Goal: Information Seeking & Learning: Learn about a topic

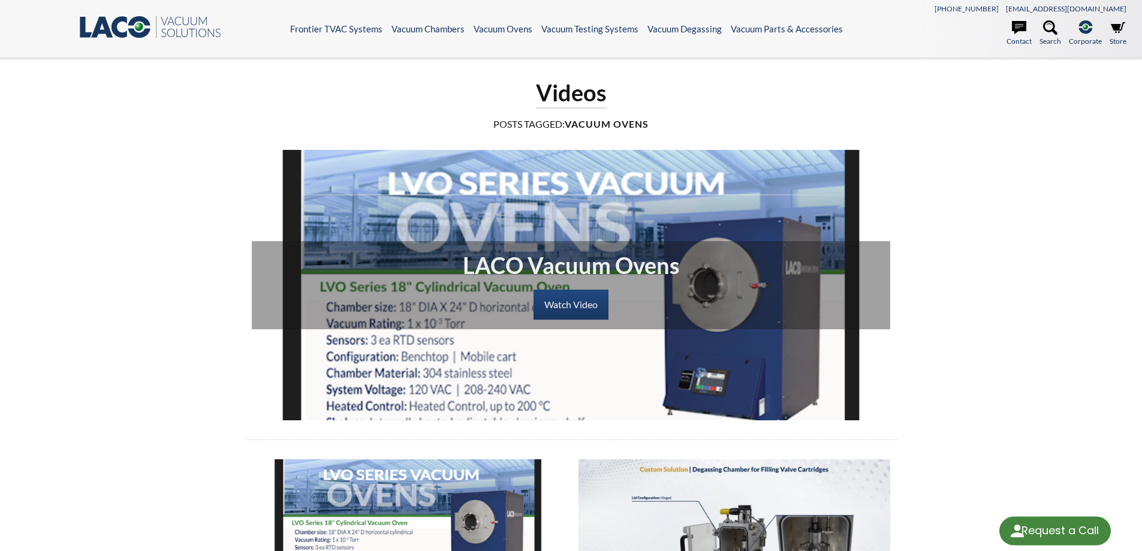
select select "Language Translate Widget"
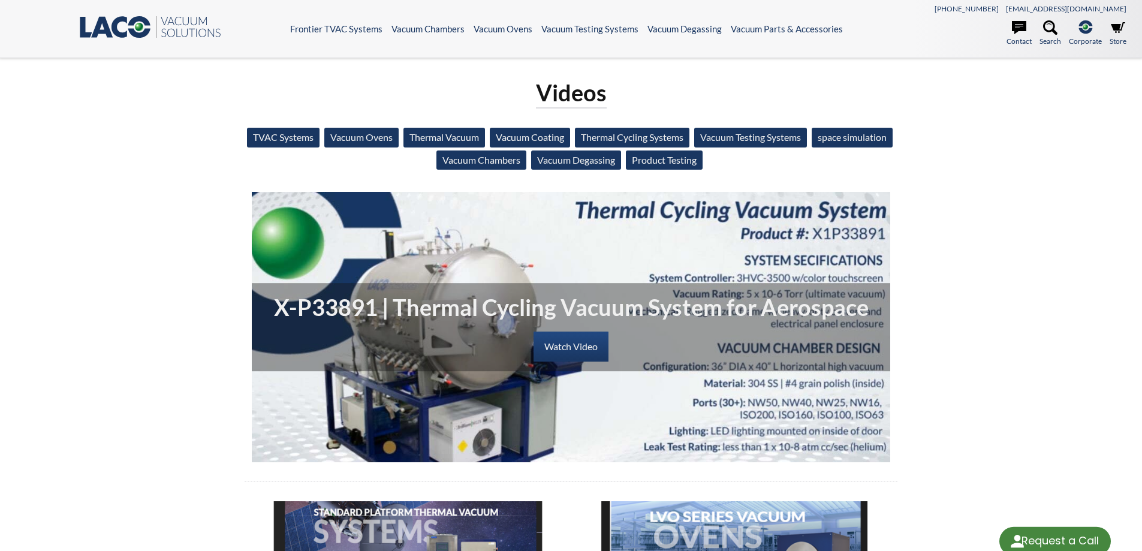
select select "Language Translate Widget"
click at [699, 162] on link "Product Testing" at bounding box center [664, 159] width 77 height 19
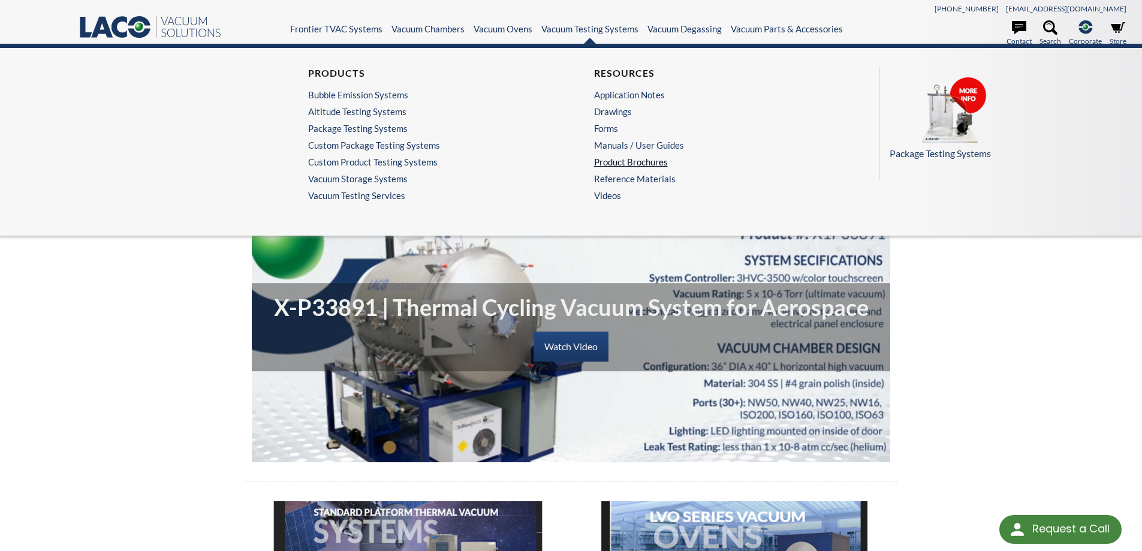
click at [615, 160] on link "Product Brochures" at bounding box center [711, 161] width 234 height 11
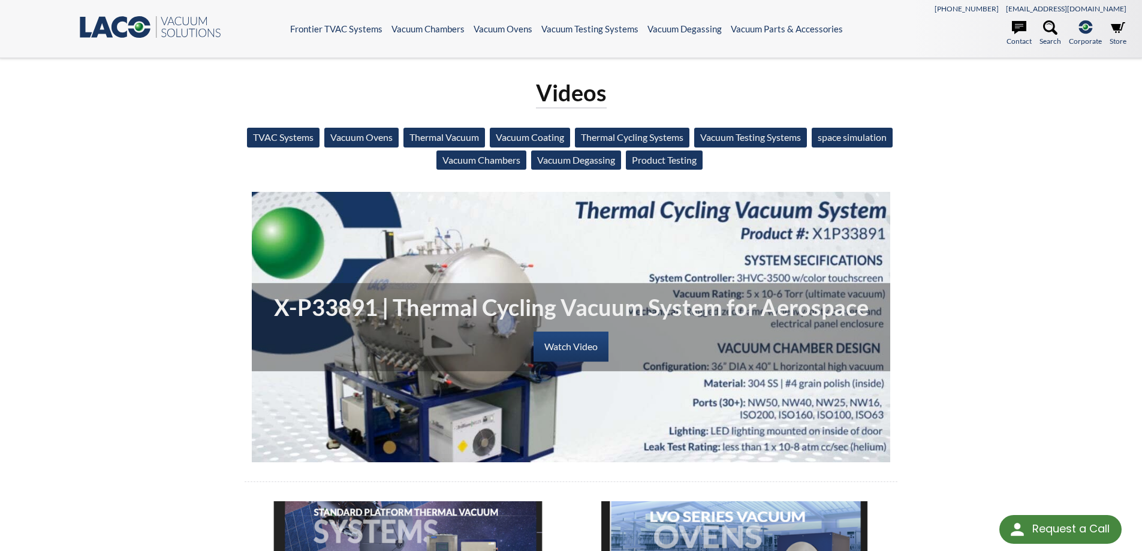
click at [485, 134] on link "Thermal Vacuum" at bounding box center [445, 137] width 82 height 19
click at [570, 139] on link "Vacuum Coating" at bounding box center [530, 137] width 80 height 19
click at [634, 136] on link "Thermal Cycling Systems" at bounding box center [632, 137] width 115 height 19
click at [763, 134] on link "Vacuum Testing Systems" at bounding box center [750, 137] width 113 height 19
click at [812, 147] on link "space simulation" at bounding box center [852, 137] width 81 height 19
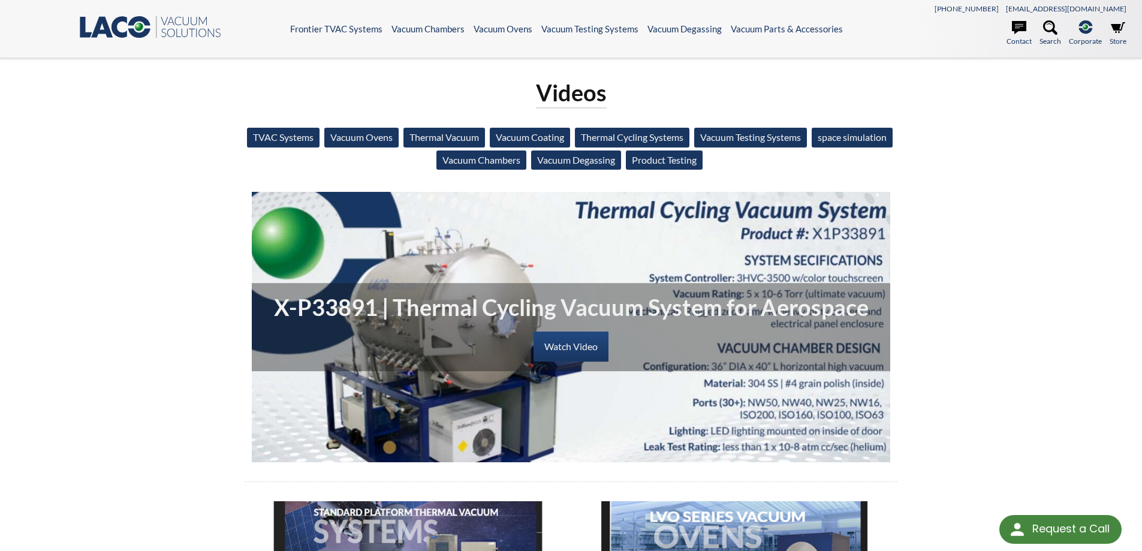
click at [511, 160] on link "Vacuum Chambers" at bounding box center [481, 159] width 90 height 19
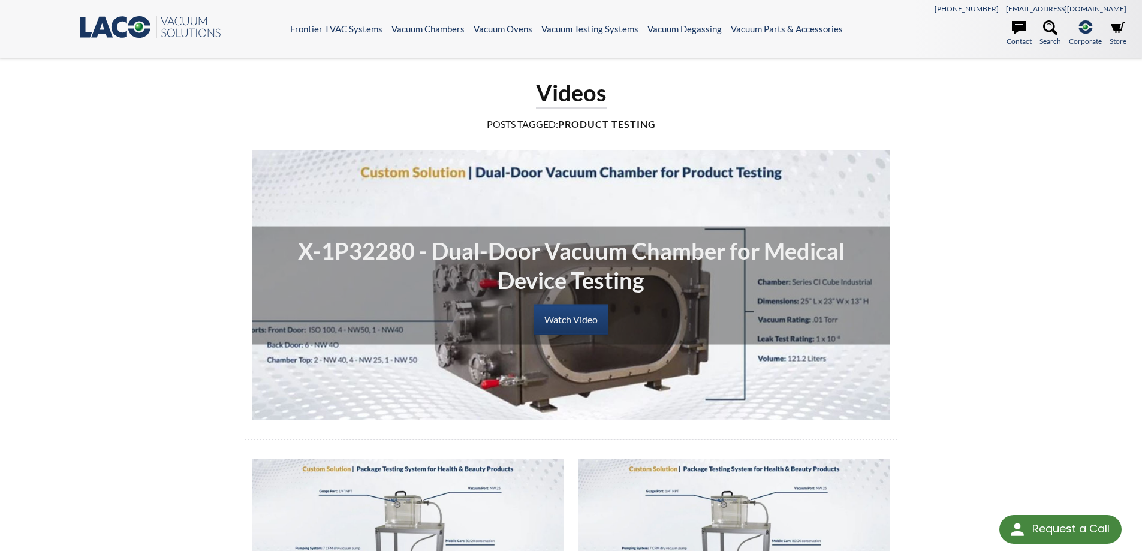
click at [580, 315] on link "Watch Video" at bounding box center [571, 320] width 75 height 30
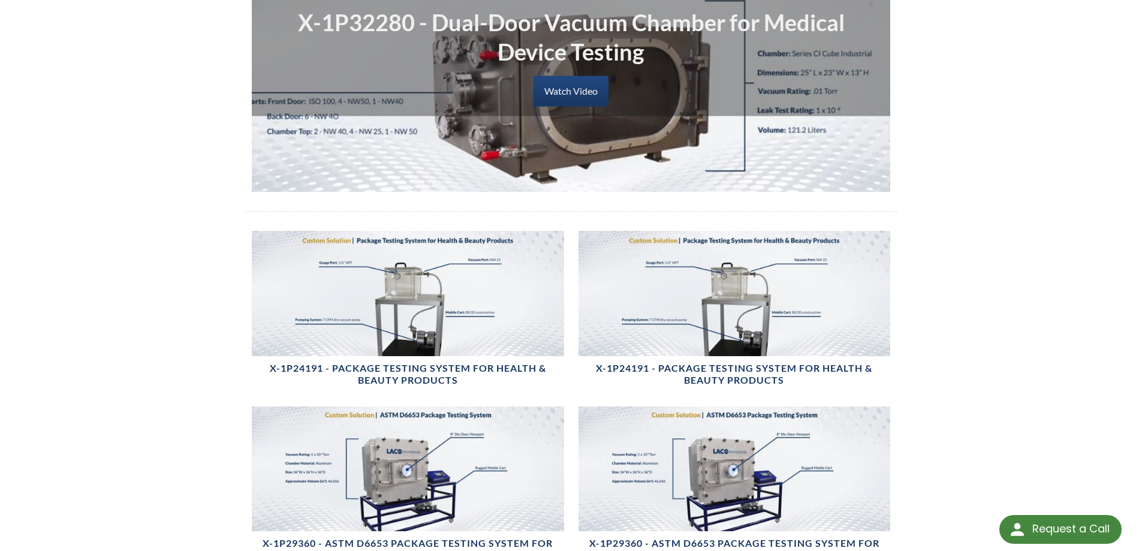
scroll to position [300, 0]
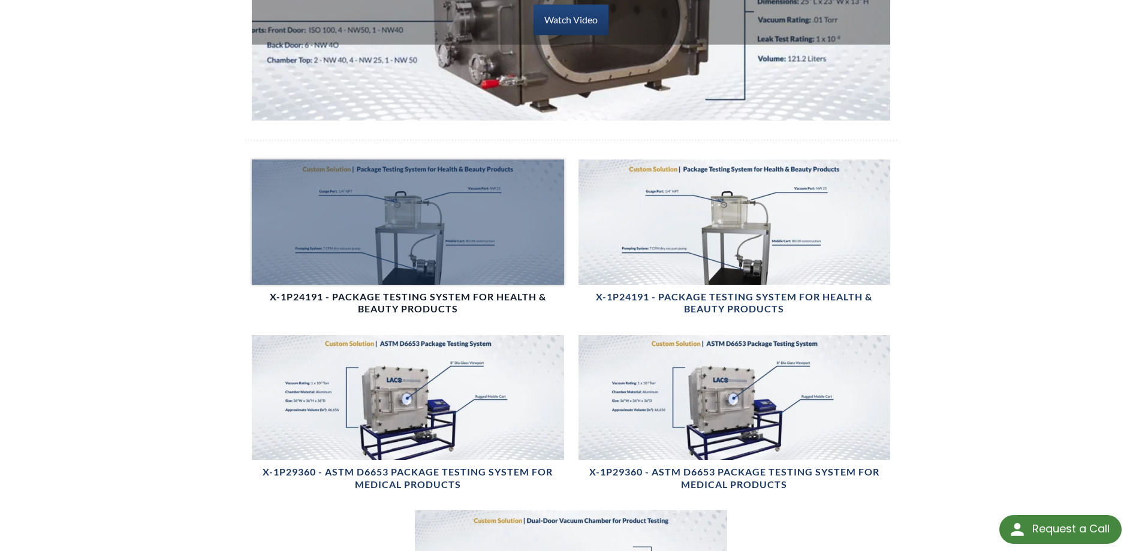
click at [319, 206] on div at bounding box center [408, 221] width 312 height 125
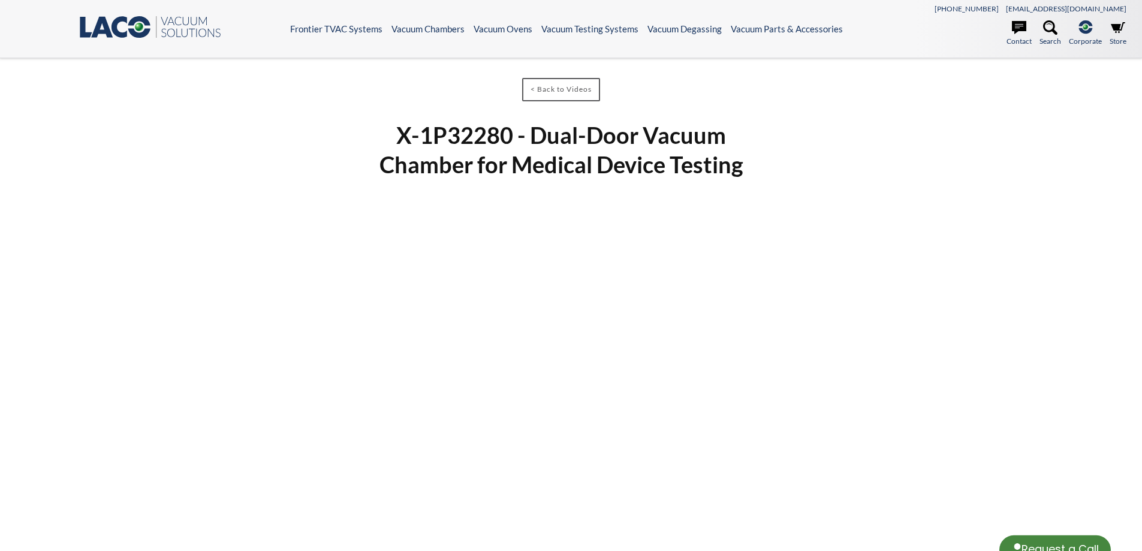
select select "Language Translate Widget"
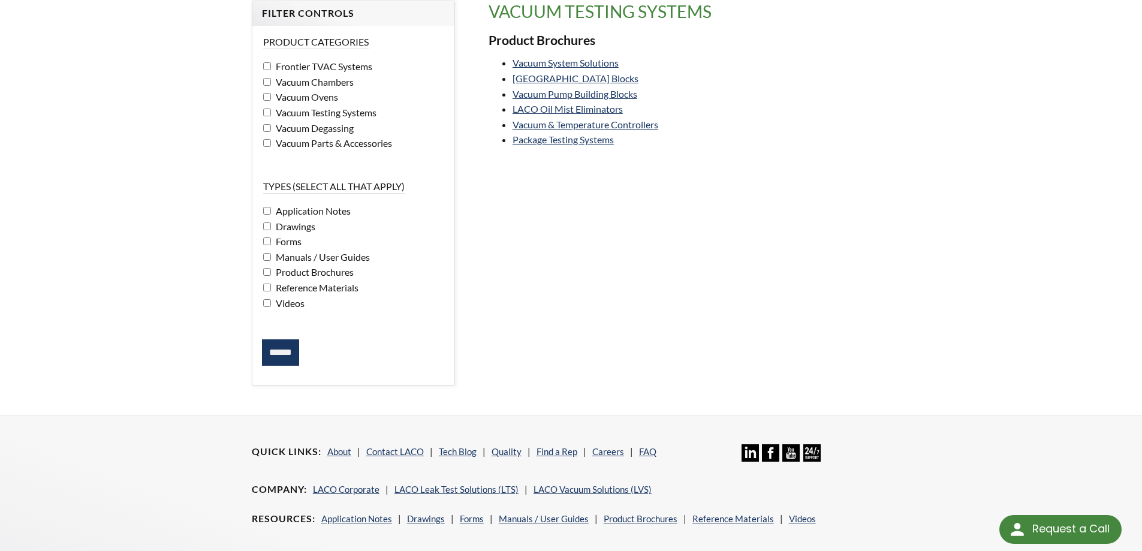
scroll to position [61, 0]
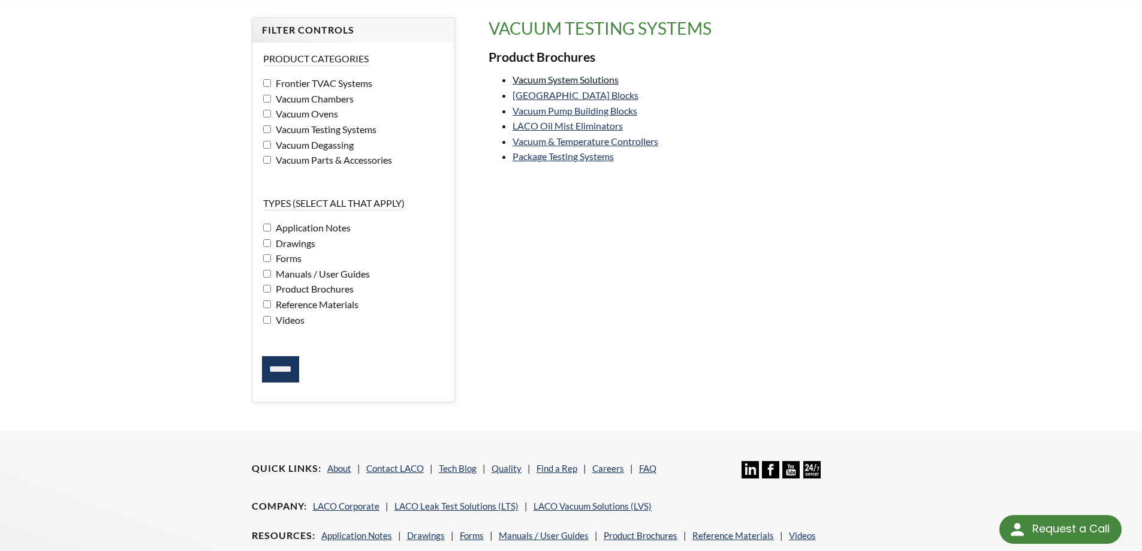
click at [546, 80] on link "Vacuum System Solutions" at bounding box center [566, 79] width 106 height 11
click at [529, 94] on link "Vacuum Chamber Building Blocks" at bounding box center [576, 94] width 126 height 11
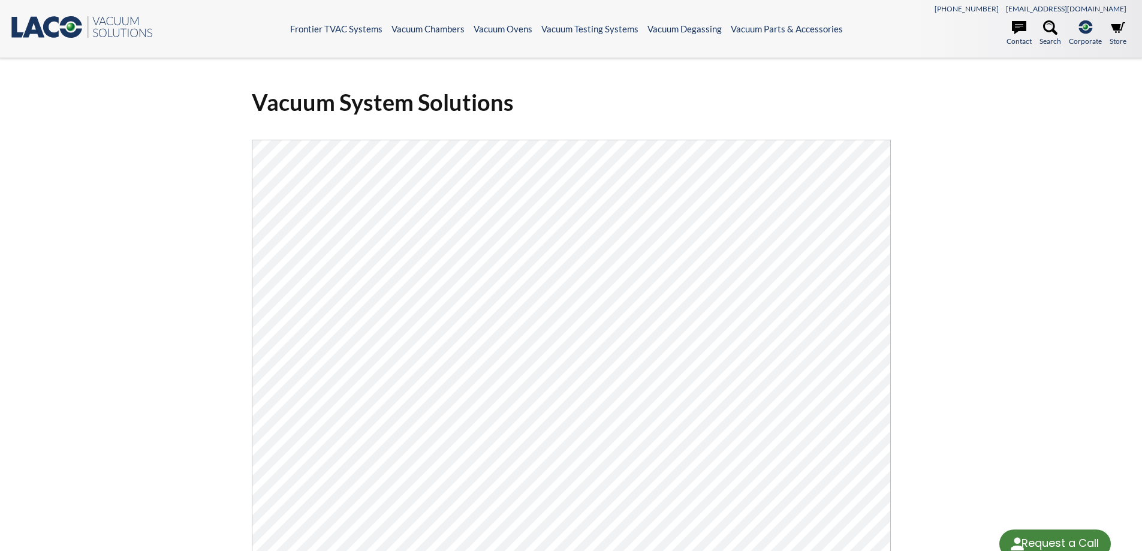
select select "Language Translate Widget"
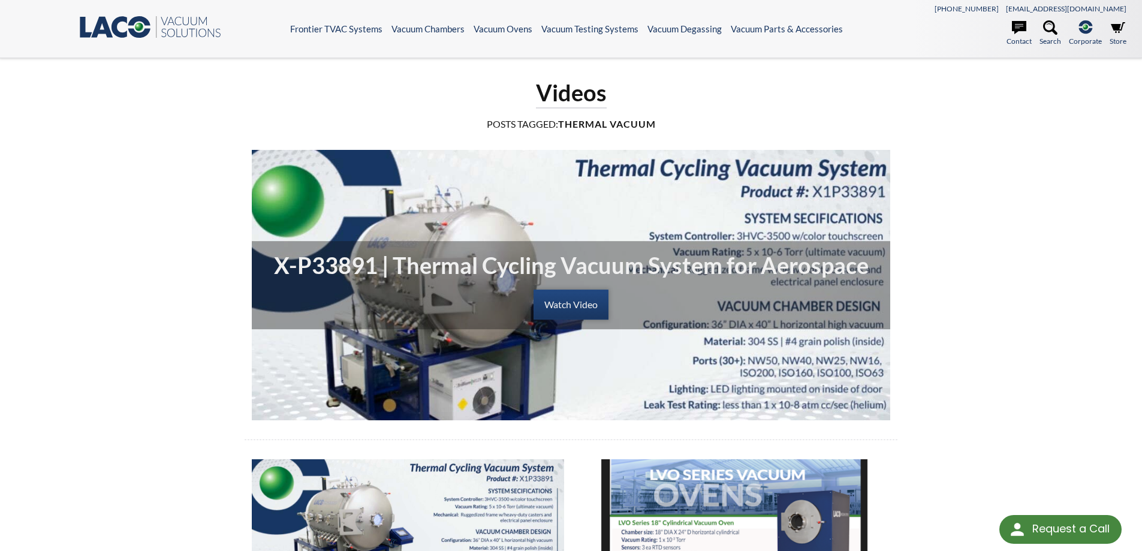
click at [552, 309] on link "Watch Video" at bounding box center [571, 305] width 75 height 30
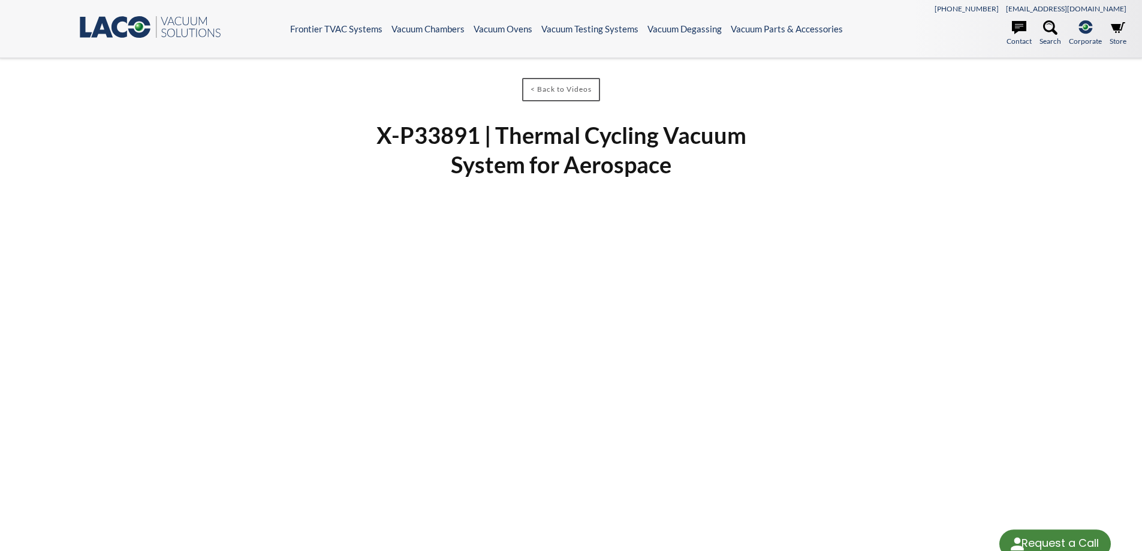
select select "Language Translate Widget"
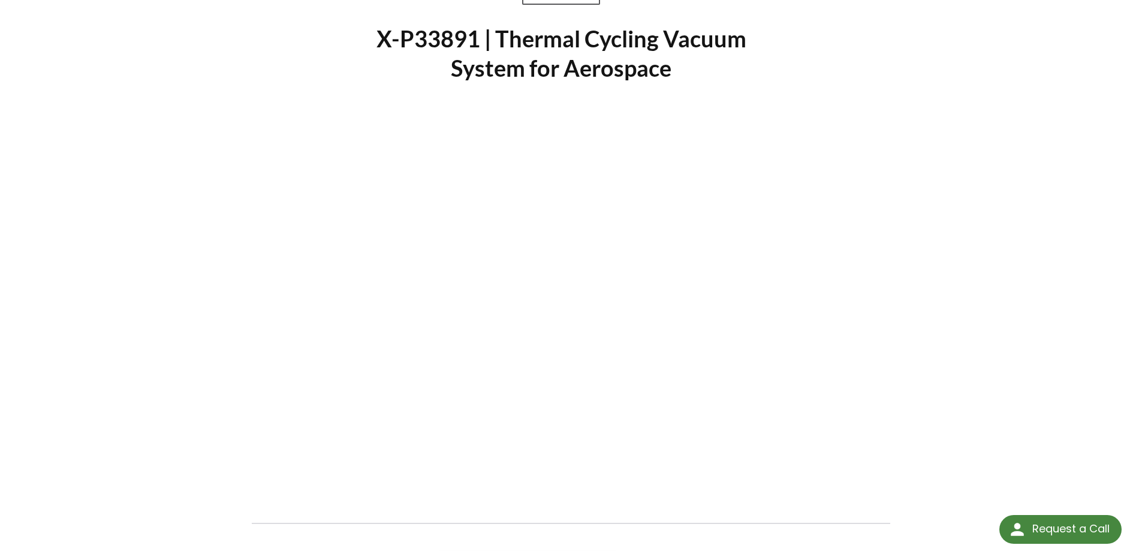
scroll to position [120, 0]
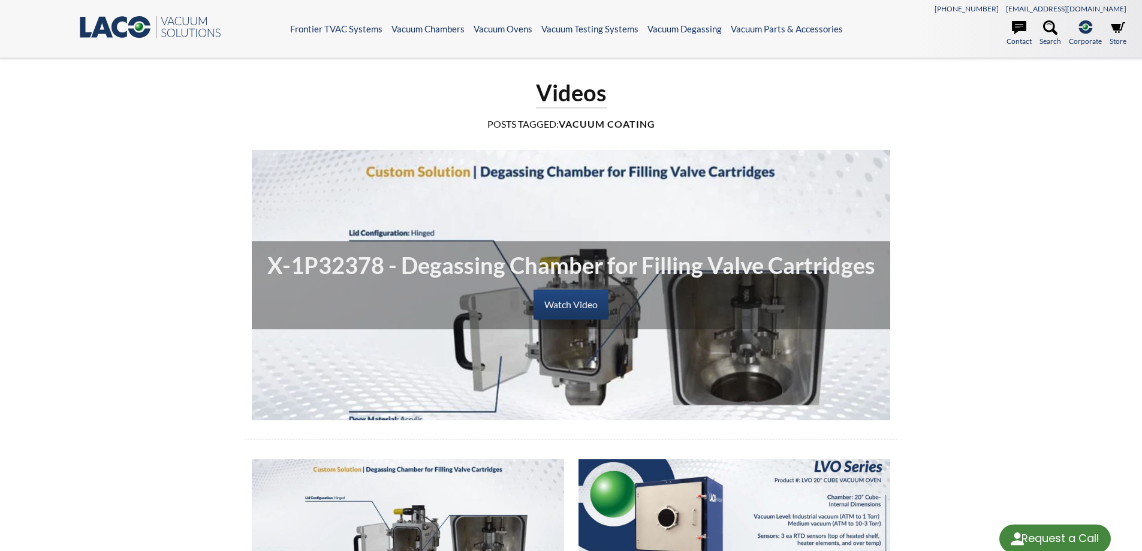
select select "Language Translate Widget"
click at [583, 302] on link "Watch Video" at bounding box center [571, 305] width 75 height 30
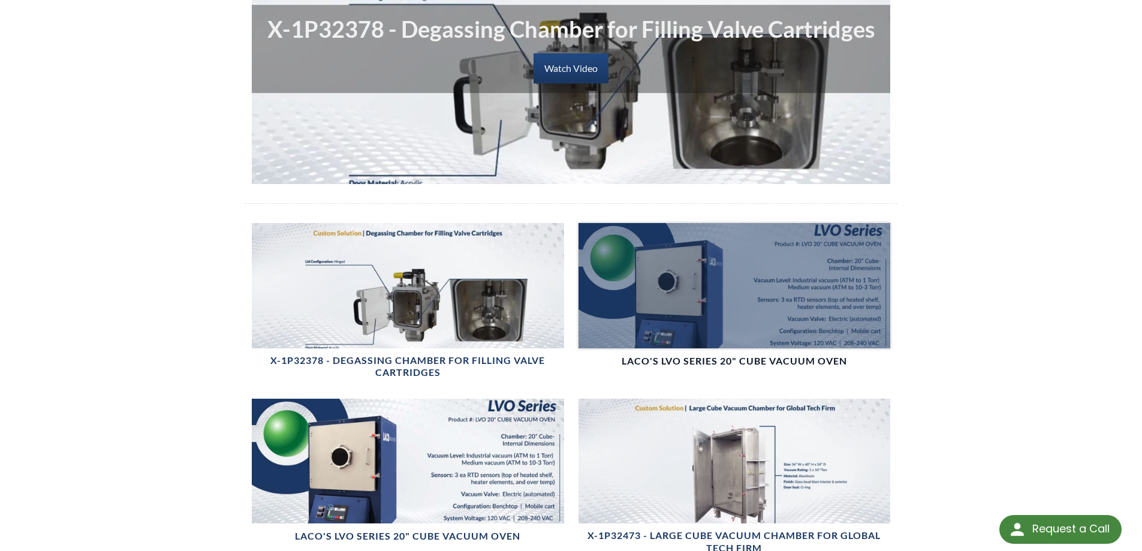
scroll to position [240, 0]
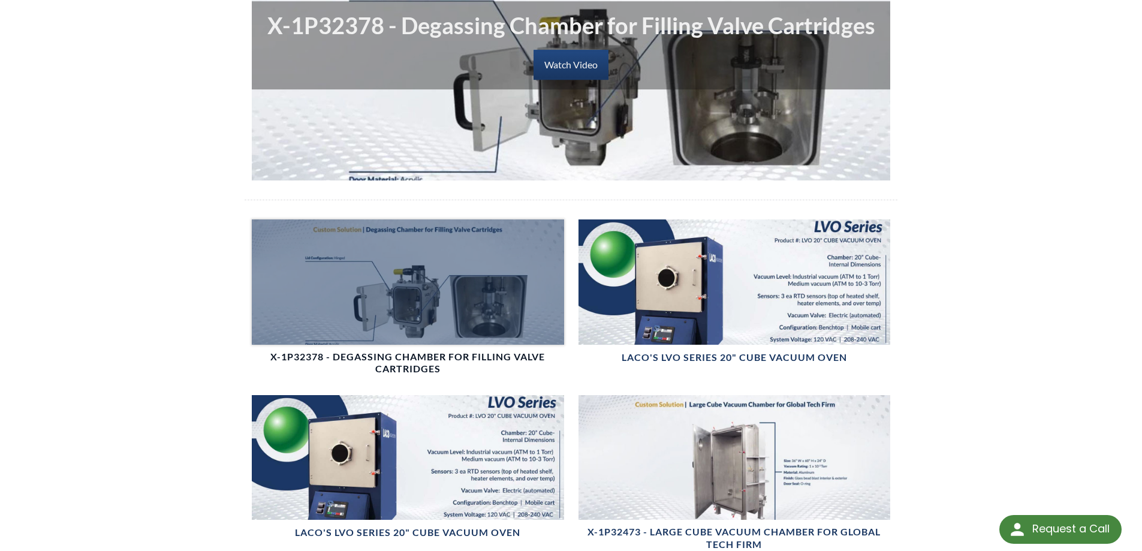
click at [468, 269] on div at bounding box center [408, 281] width 312 height 125
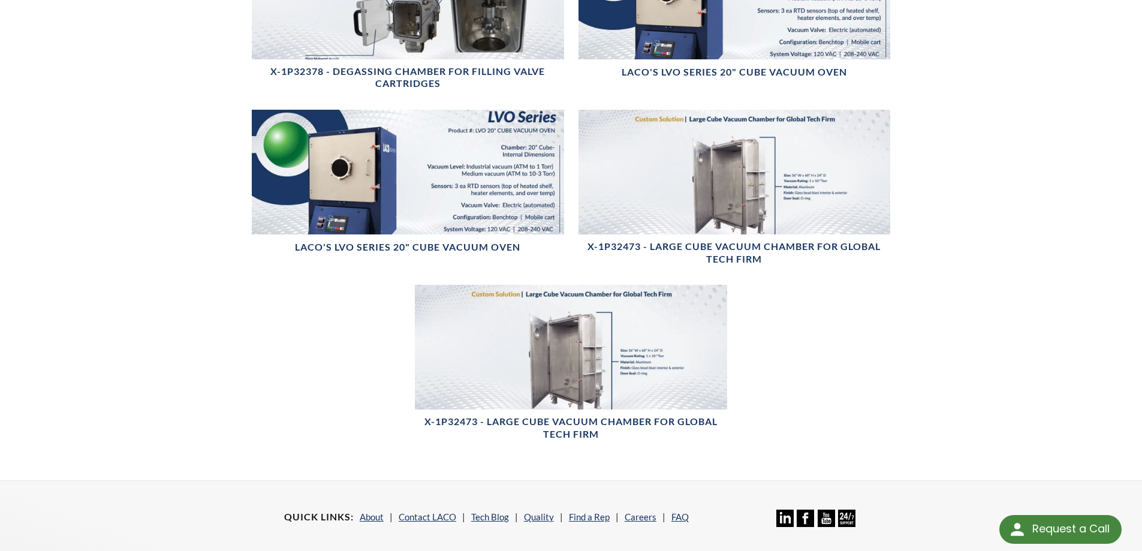
scroll to position [600, 0]
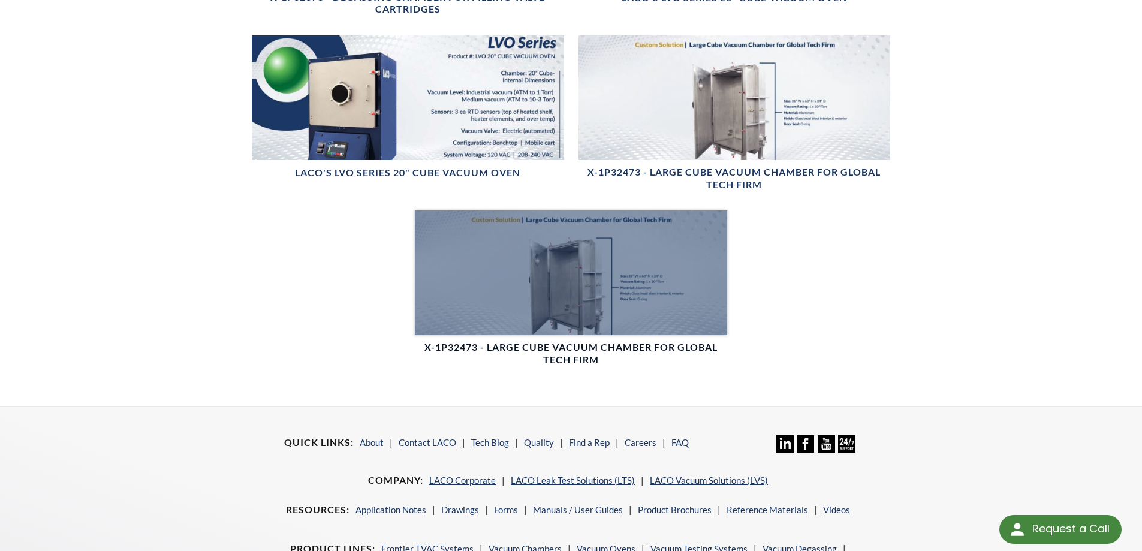
click at [572, 284] on div at bounding box center [571, 272] width 312 height 125
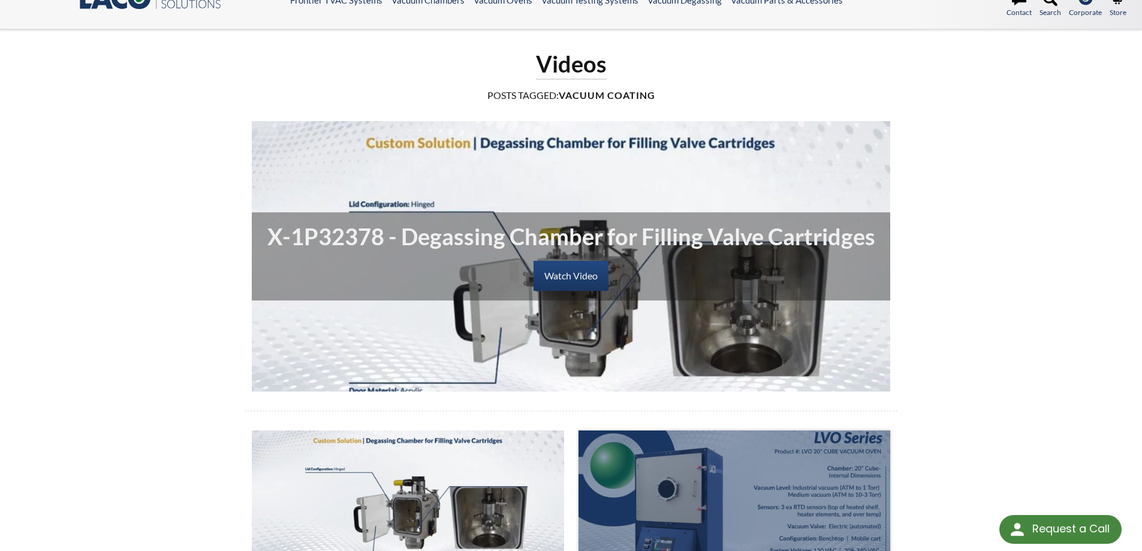
scroll to position [0, 0]
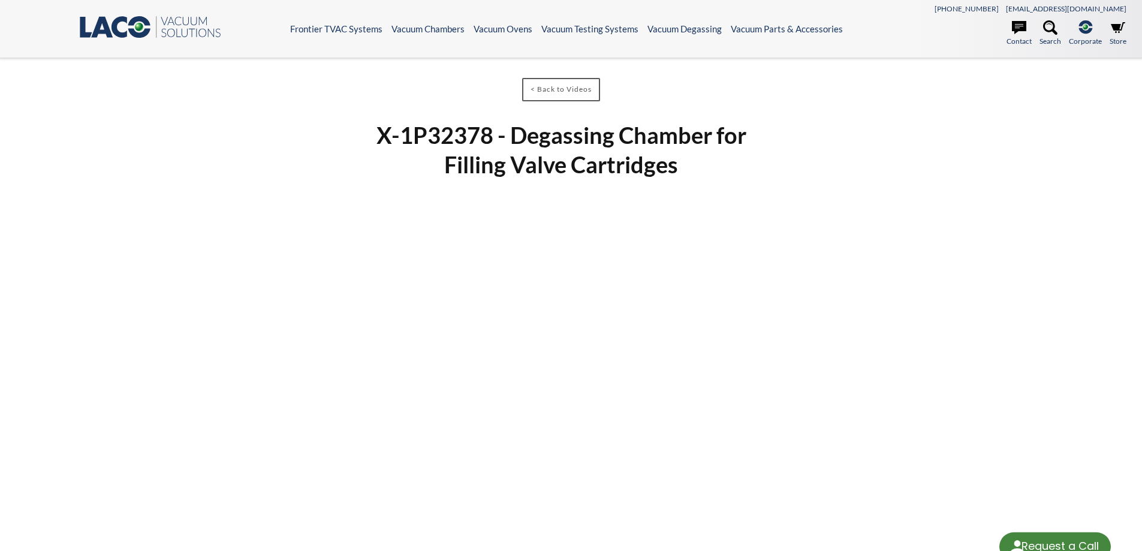
select select "Language Translate Widget"
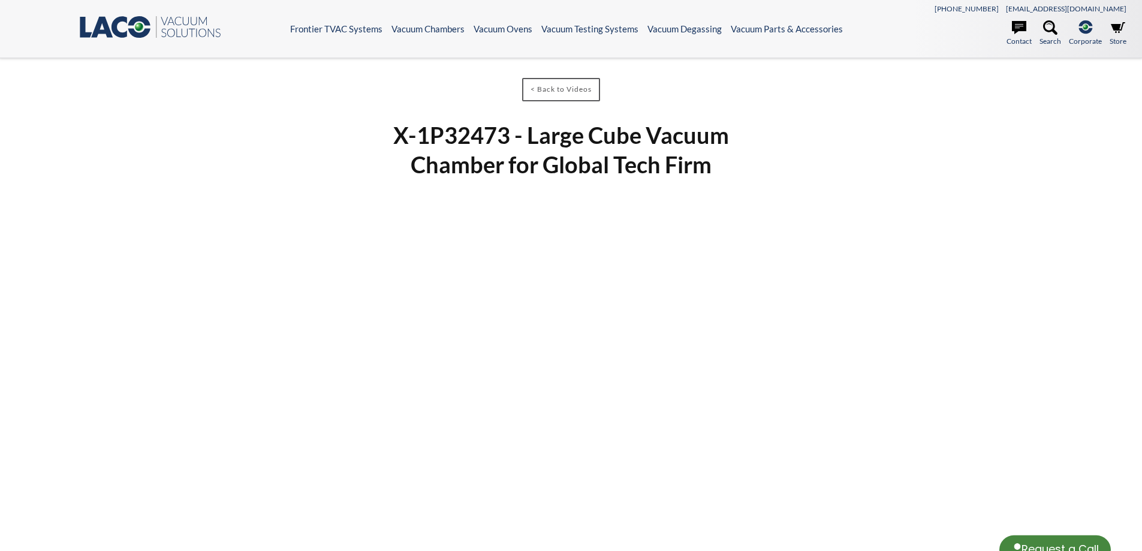
select select "Language Translate Widget"
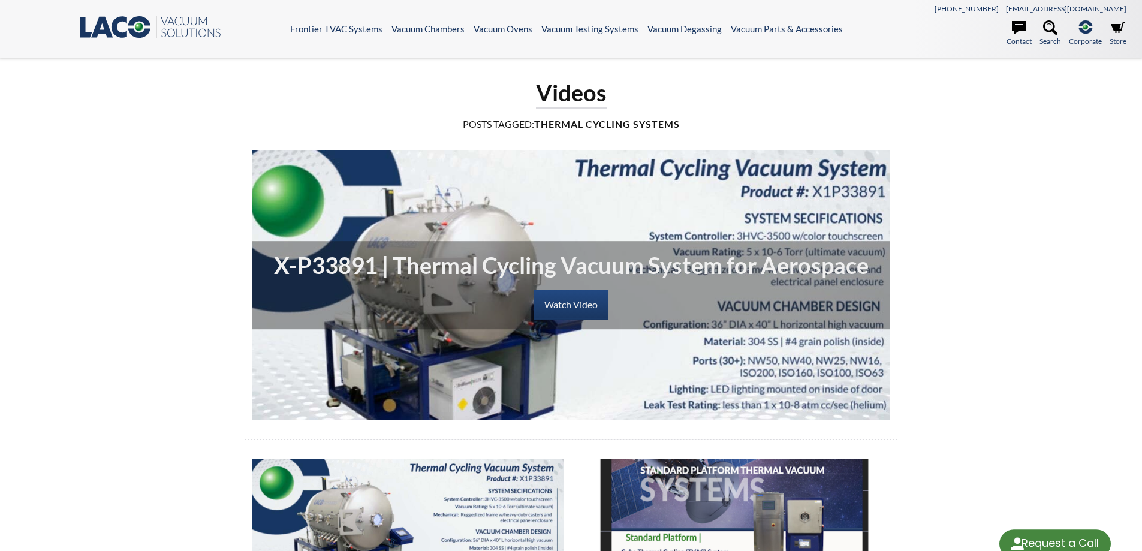
select select "Language Translate Widget"
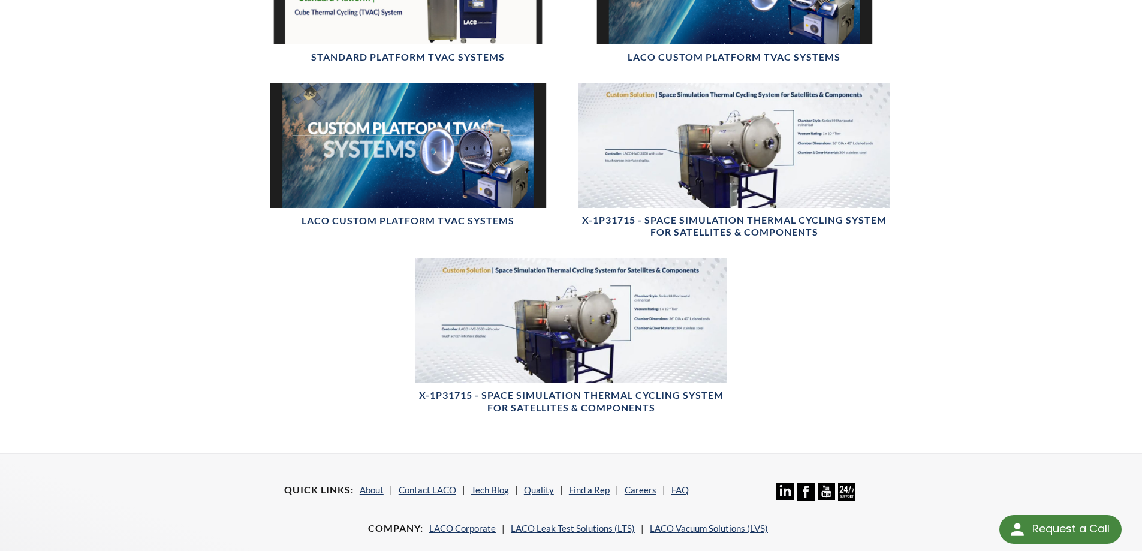
scroll to position [720, 0]
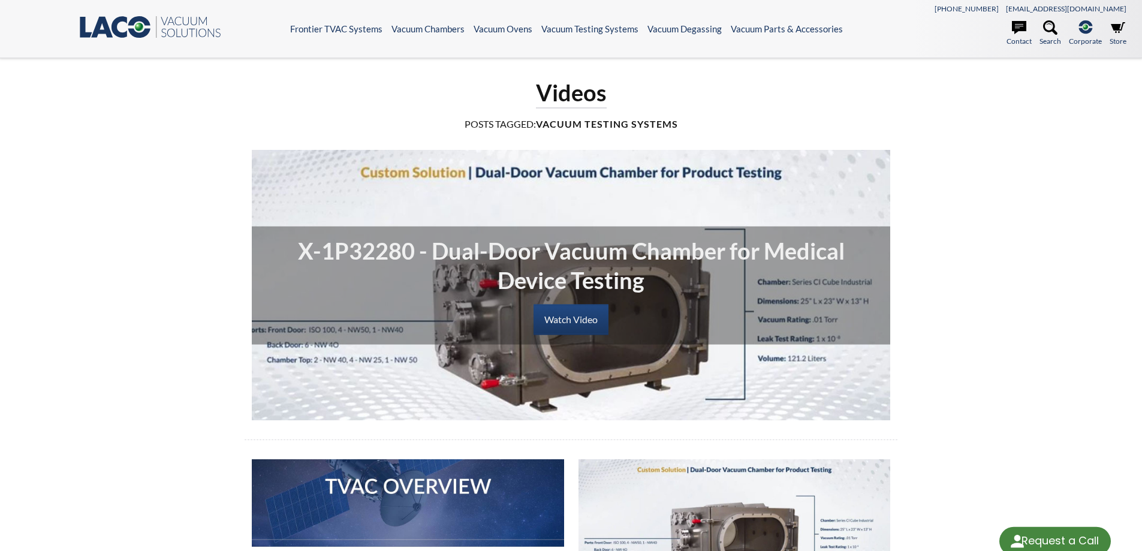
select select "Language Translate Widget"
click at [589, 317] on link "Watch Video" at bounding box center [571, 320] width 75 height 30
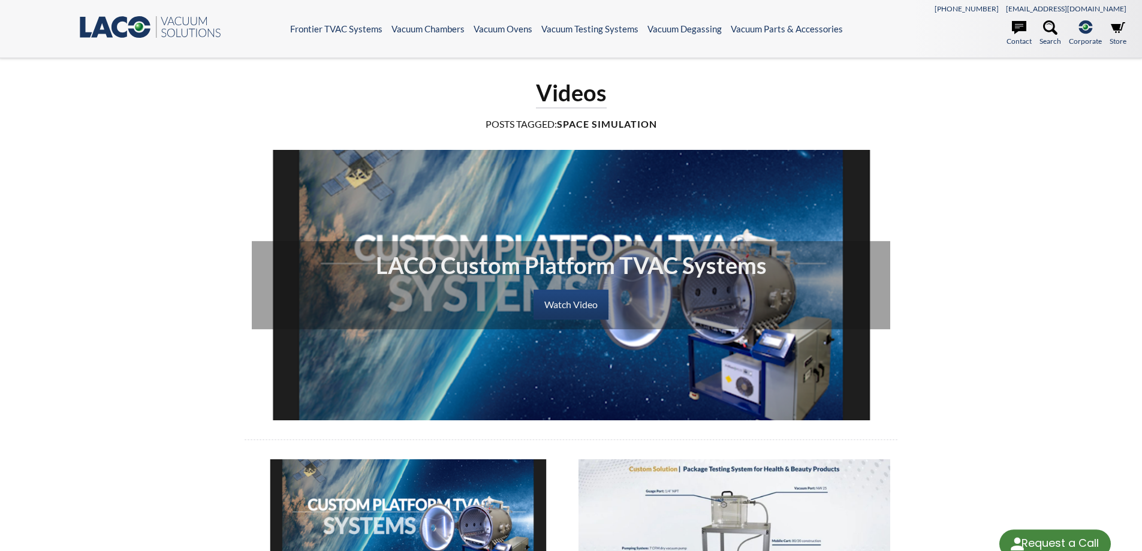
select select "Language Translate Widget"
click at [572, 302] on link "Watch Video" at bounding box center [571, 305] width 75 height 30
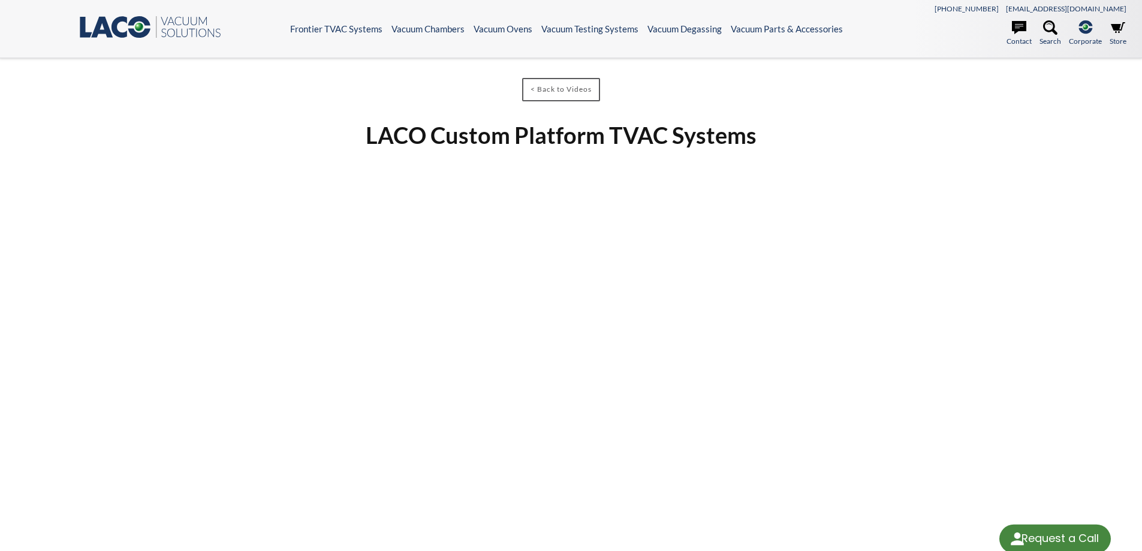
select select "Language Translate Widget"
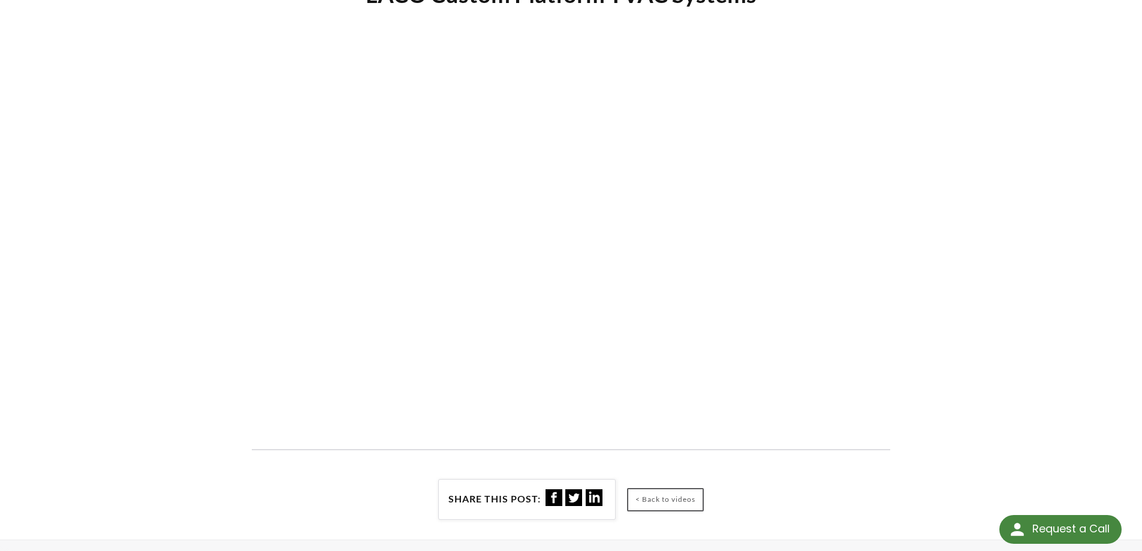
scroll to position [120, 0]
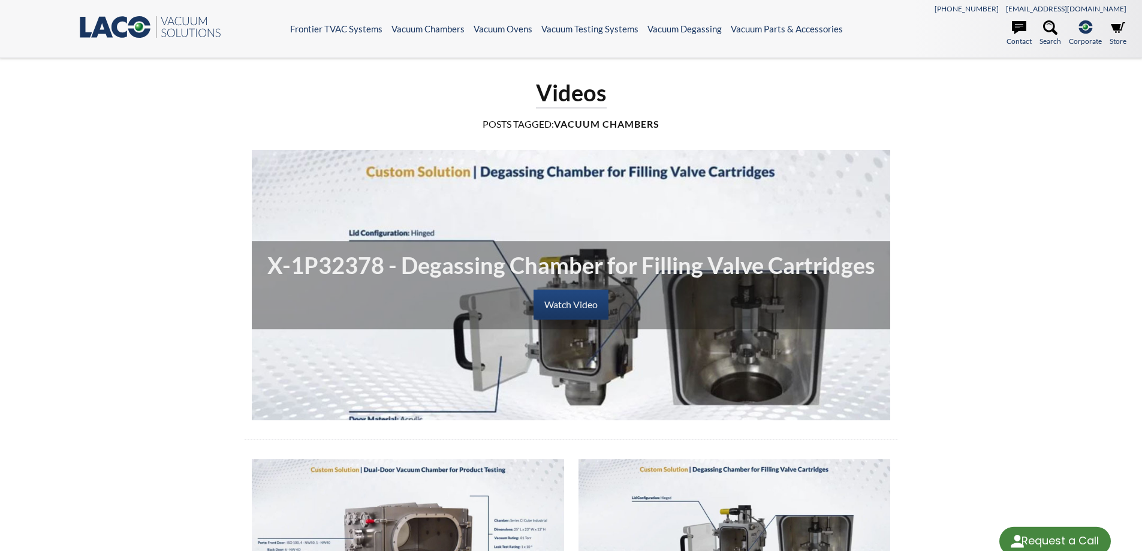
select select "Language Translate Widget"
click at [573, 298] on link "Watch Video" at bounding box center [571, 305] width 75 height 30
click at [136, 20] on icon at bounding box center [139, 27] width 22 height 22
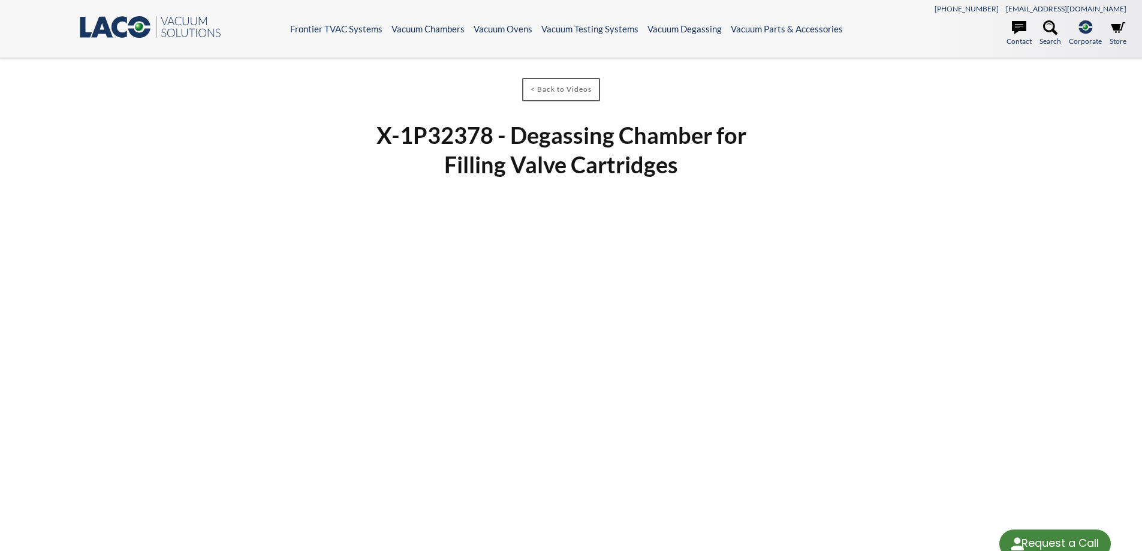
select select "Language Translate Widget"
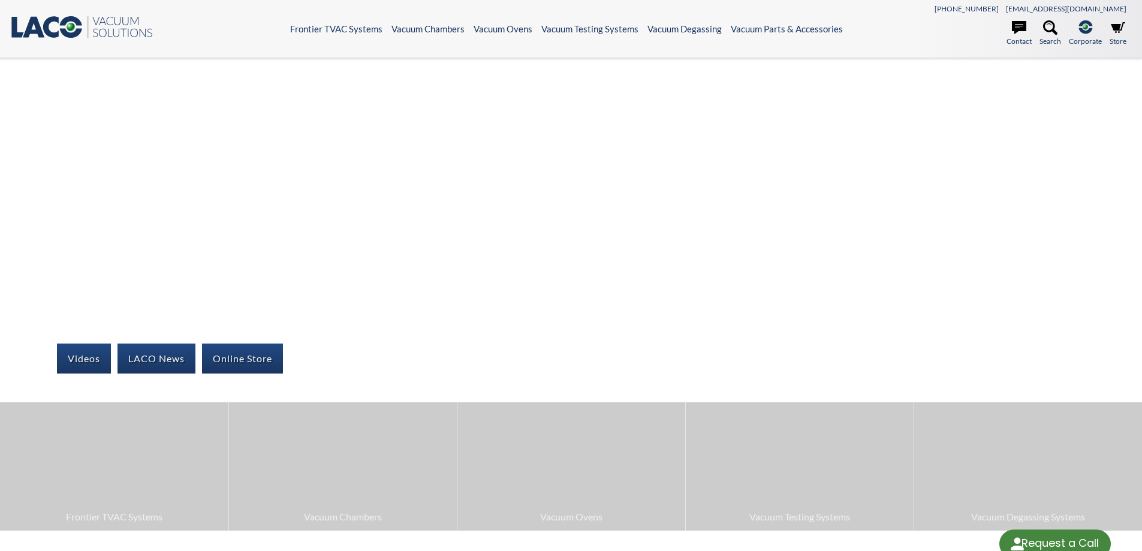
select select "Language Translate Widget"
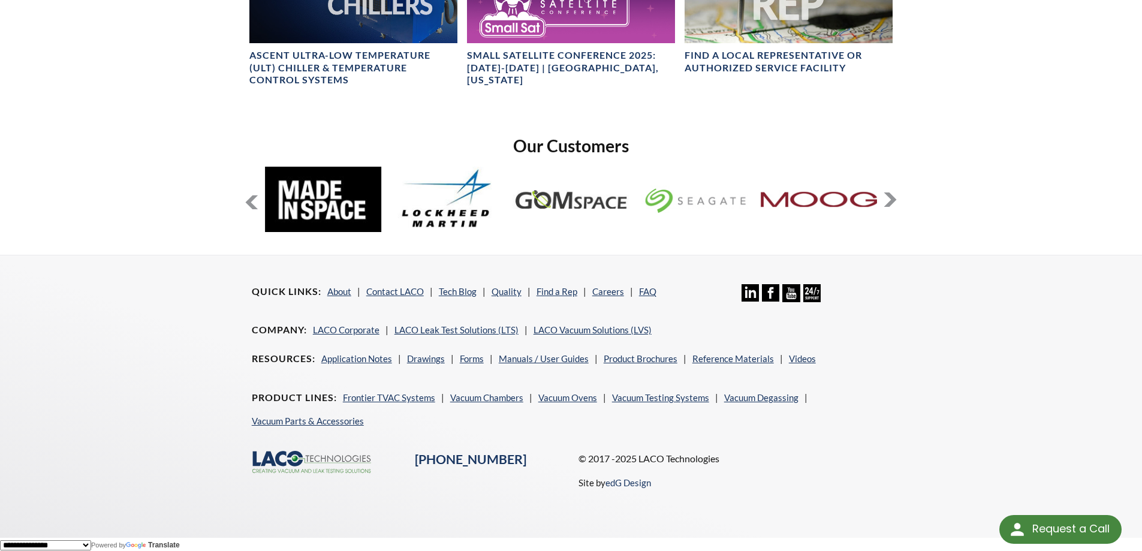
scroll to position [926, 0]
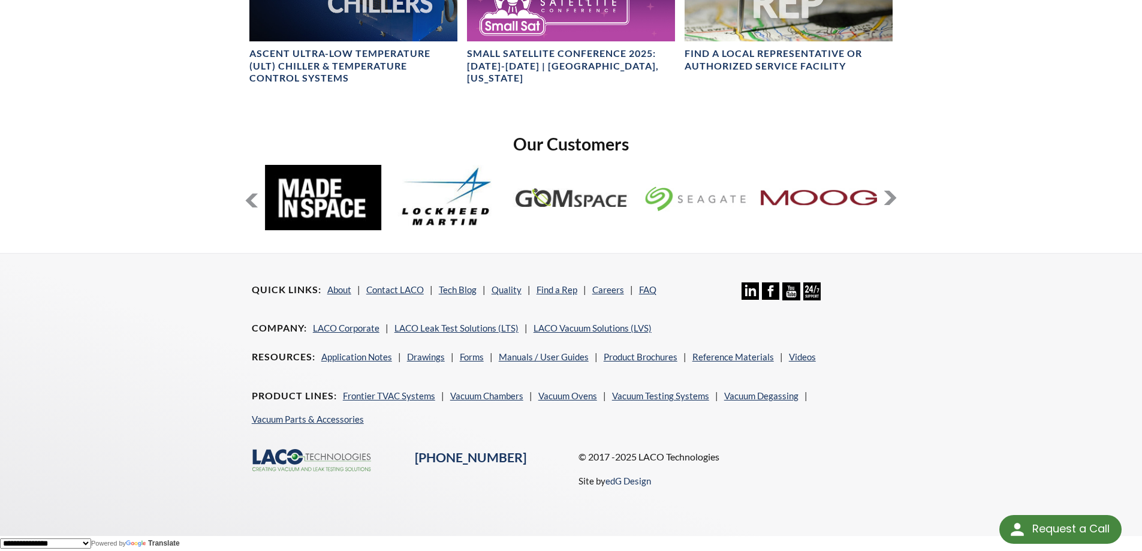
click at [891, 201] on button at bounding box center [890, 198] width 14 height 14
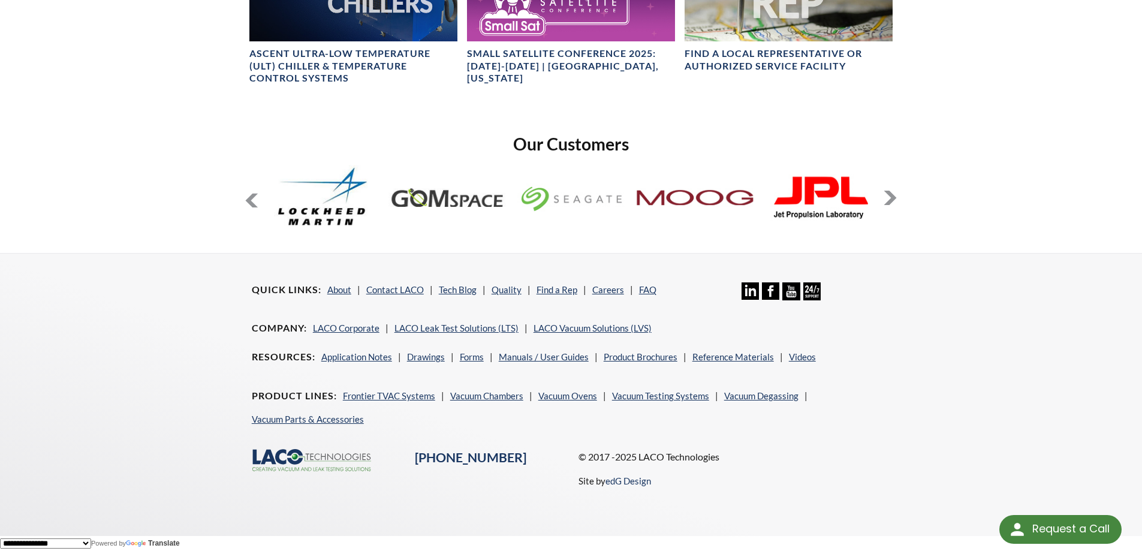
click at [891, 201] on button at bounding box center [890, 198] width 14 height 14
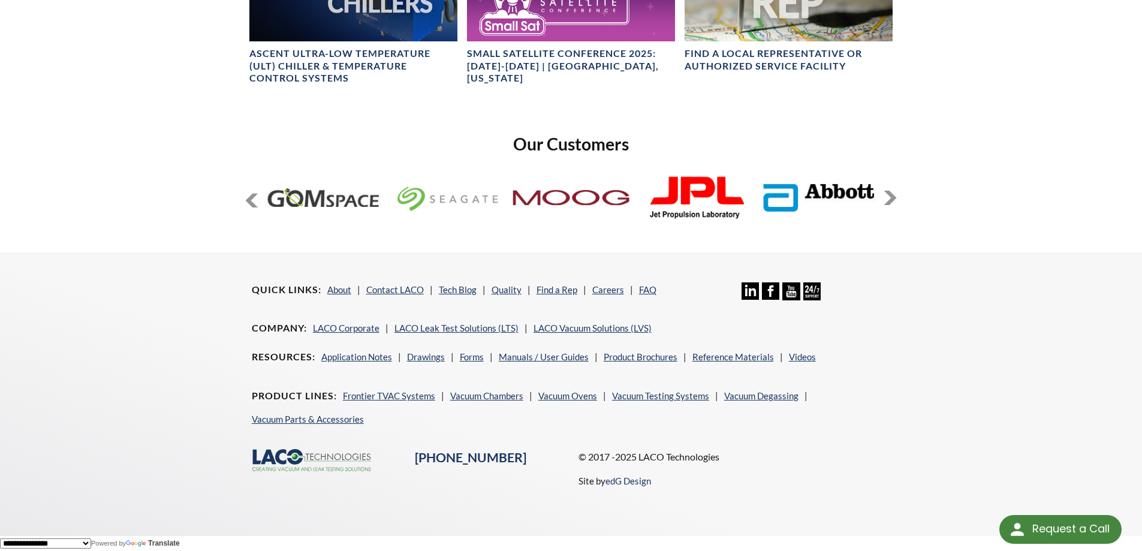
click at [891, 201] on button at bounding box center [890, 198] width 14 height 14
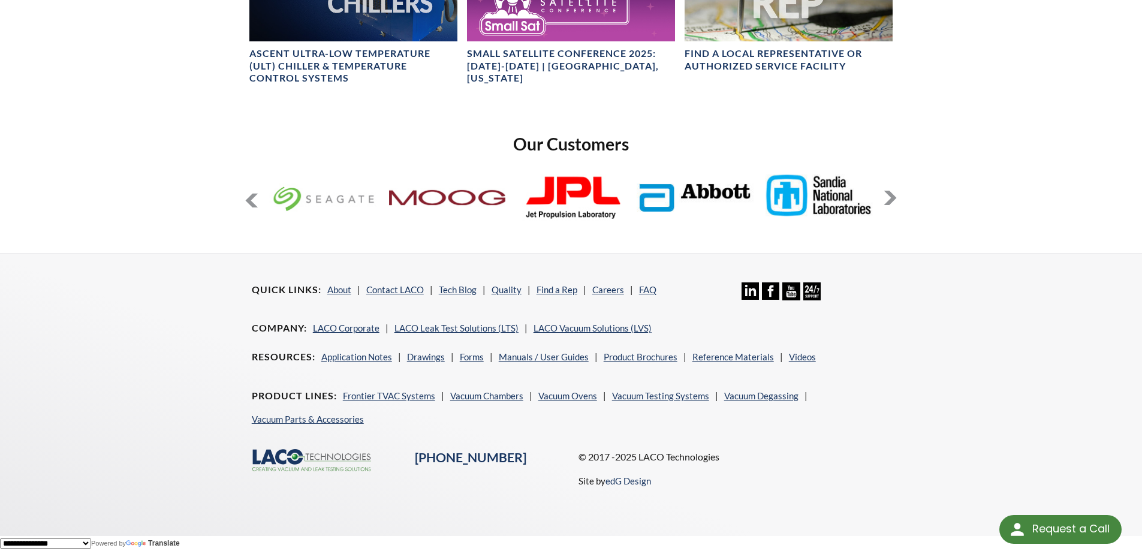
click at [891, 201] on button at bounding box center [890, 198] width 14 height 14
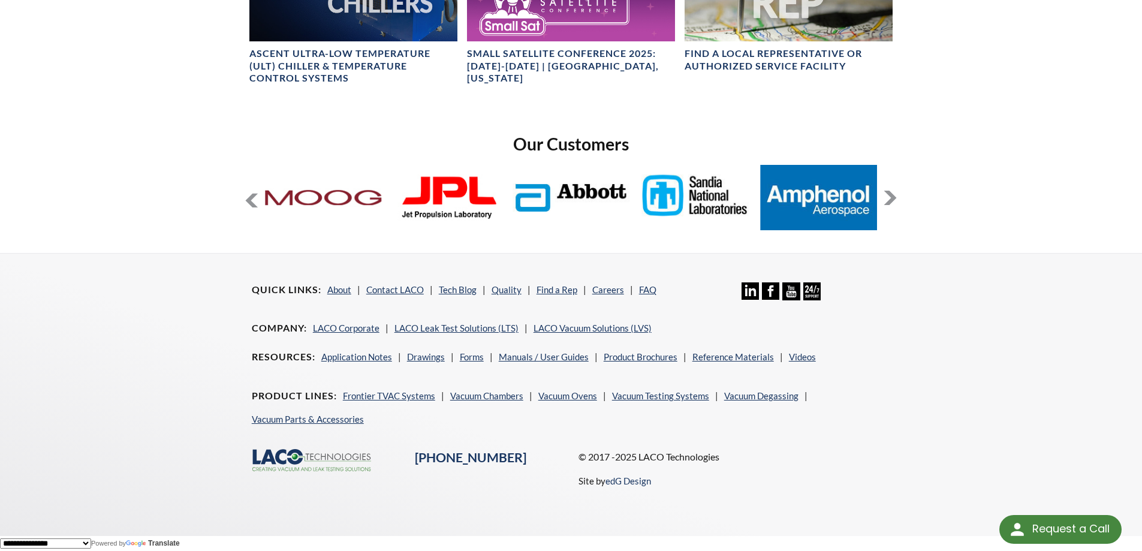
click at [891, 201] on button at bounding box center [890, 198] width 14 height 14
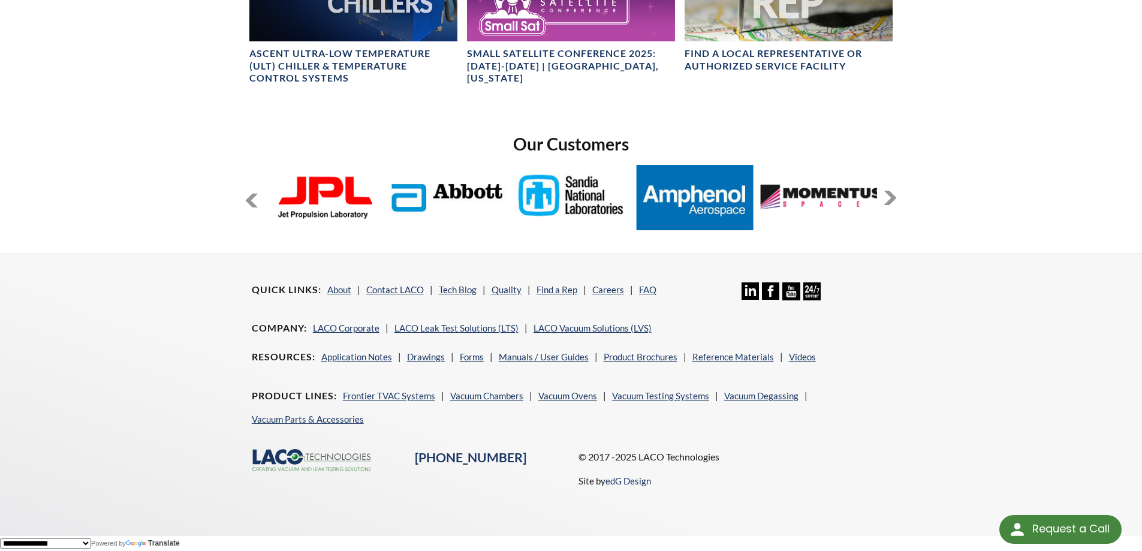
click at [891, 201] on button at bounding box center [890, 198] width 14 height 14
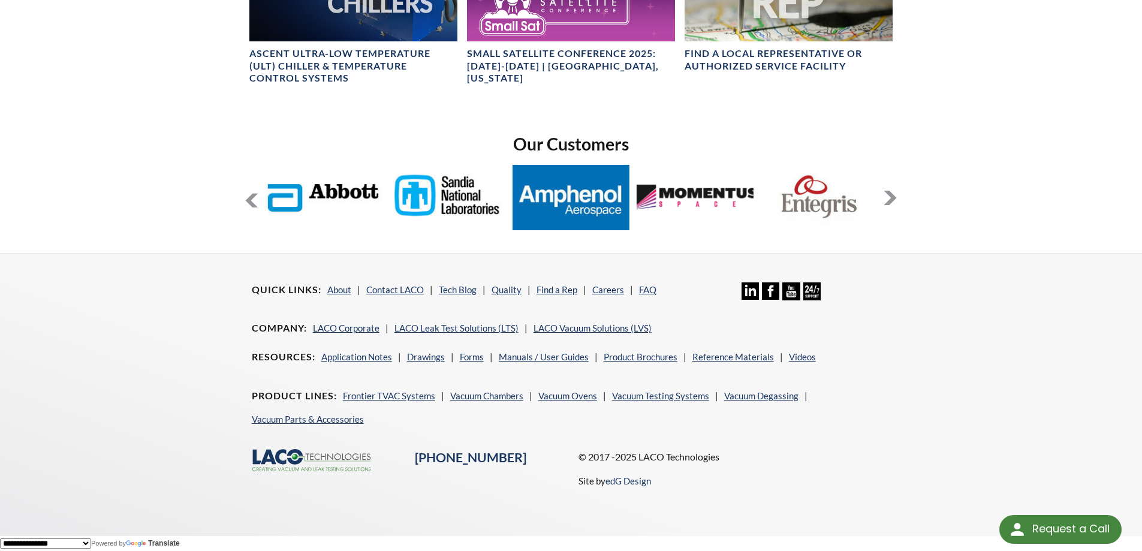
click at [891, 201] on button at bounding box center [890, 198] width 14 height 14
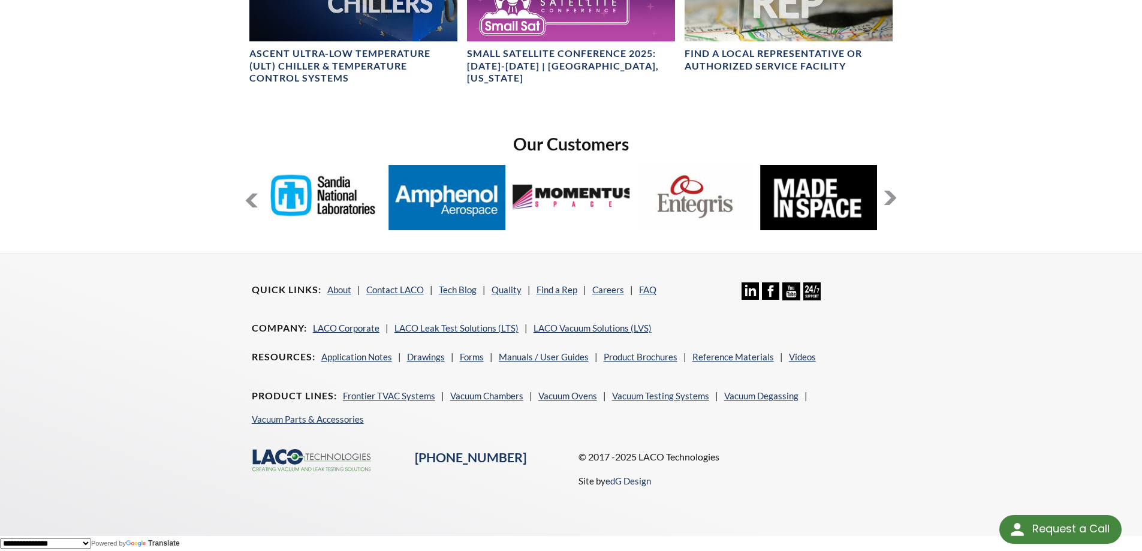
click at [891, 201] on button at bounding box center [890, 198] width 14 height 14
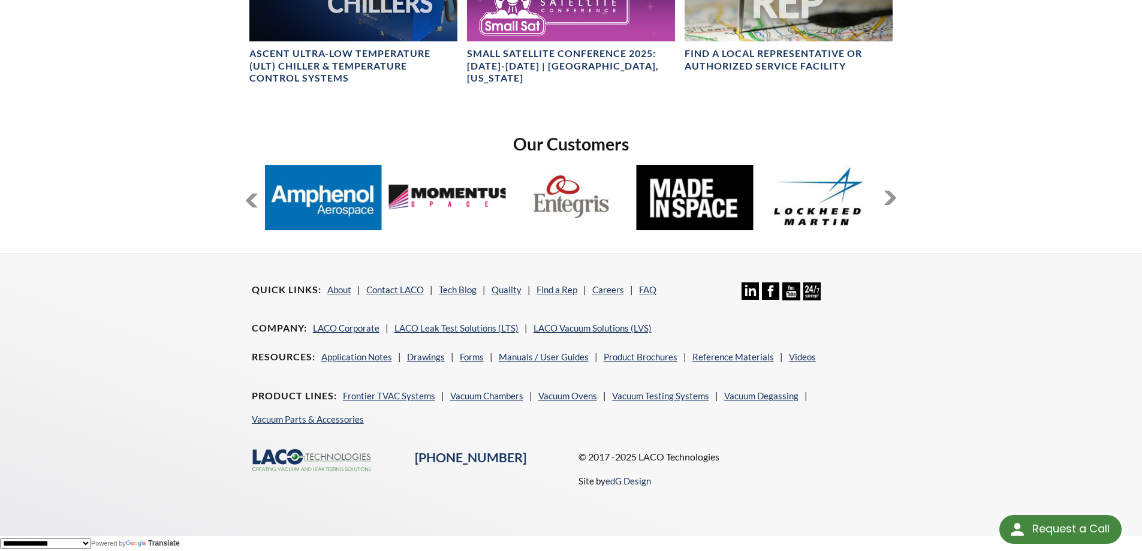
click at [891, 201] on button at bounding box center [890, 198] width 14 height 14
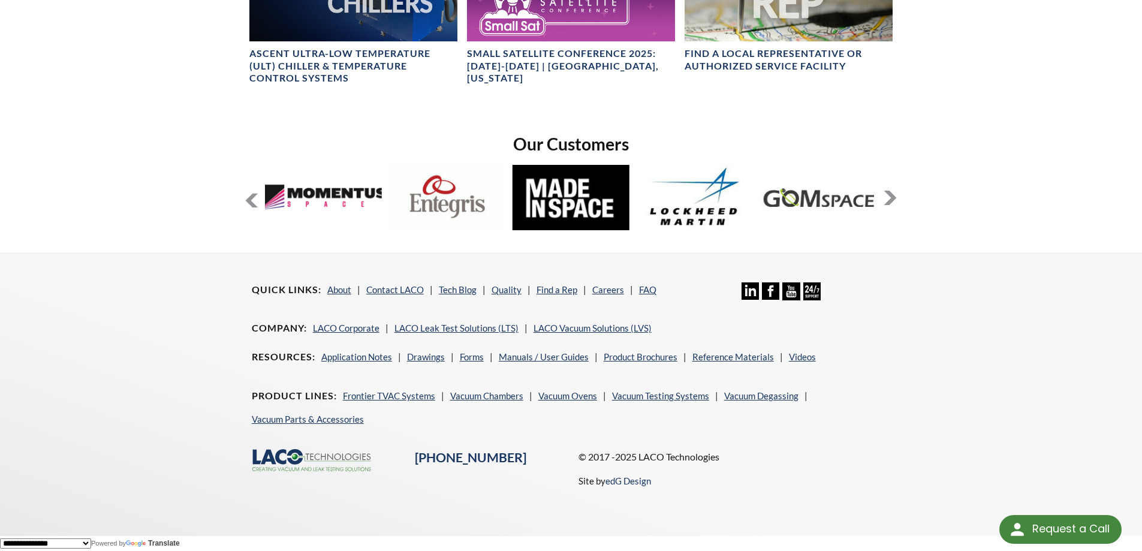
click at [891, 201] on button at bounding box center [890, 198] width 14 height 14
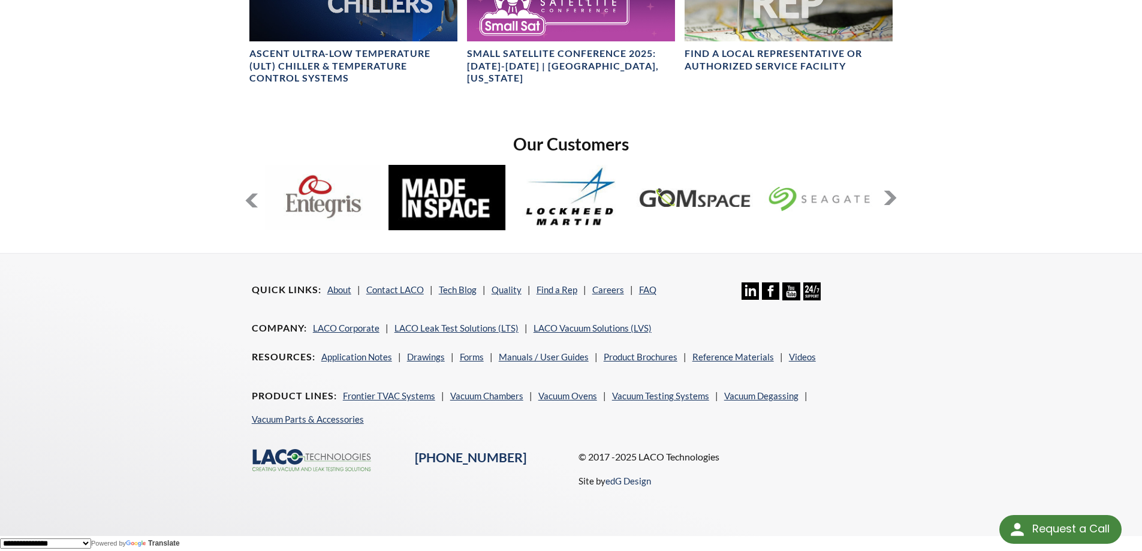
click at [891, 201] on button at bounding box center [890, 198] width 14 height 14
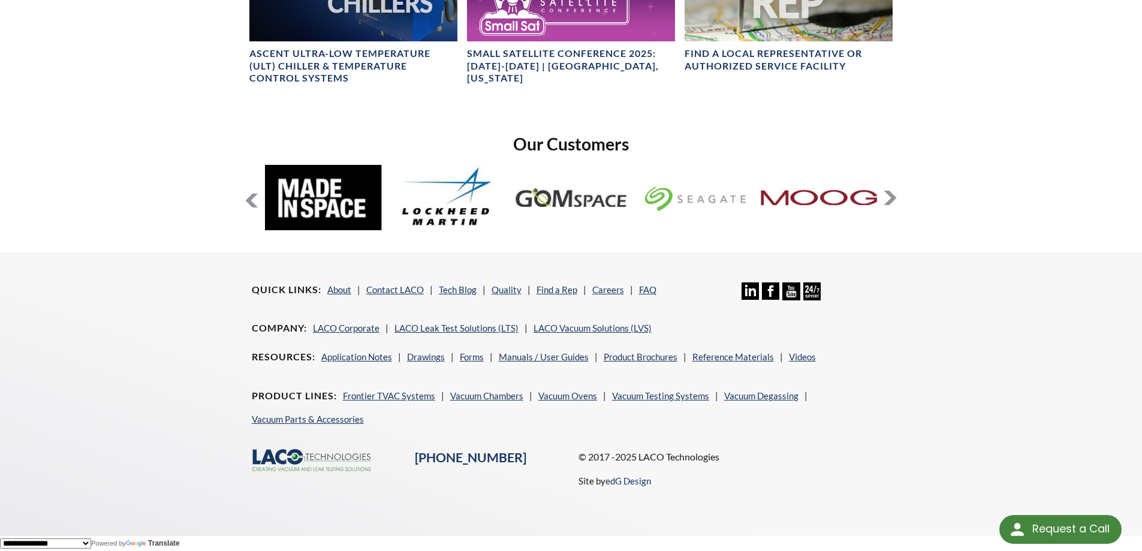
click at [891, 201] on button at bounding box center [890, 198] width 14 height 14
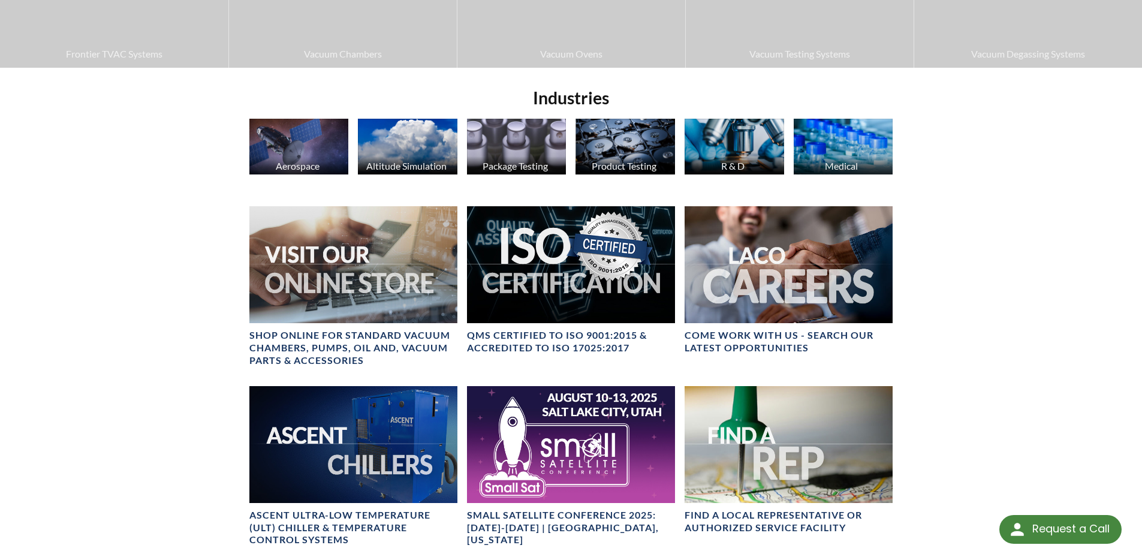
scroll to position [446, 0]
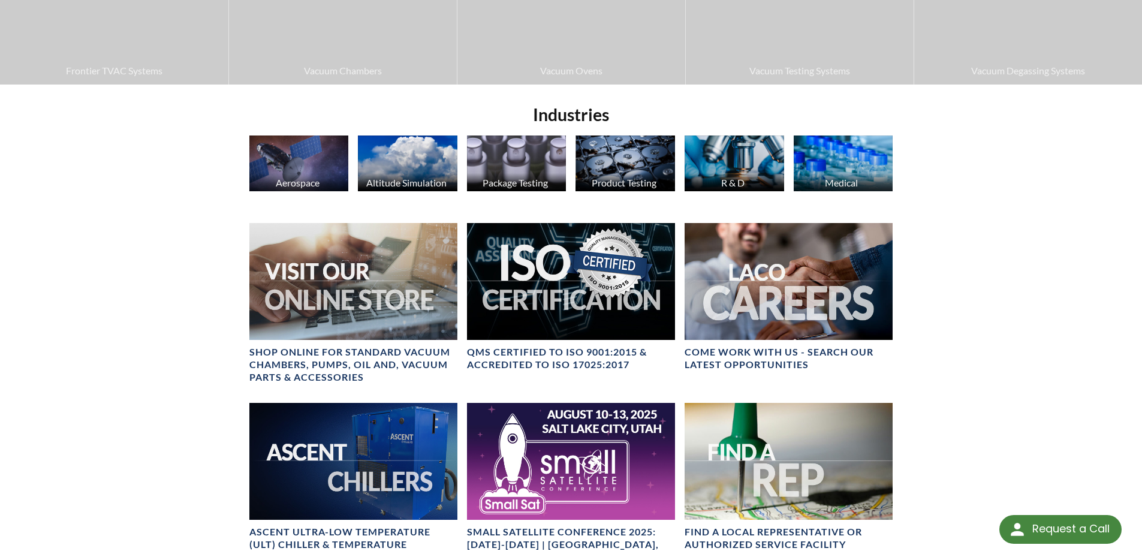
click at [320, 165] on img at bounding box center [299, 164] width 100 height 56
click at [405, 168] on img at bounding box center [408, 164] width 100 height 56
click at [553, 173] on img at bounding box center [517, 164] width 100 height 56
click at [662, 164] on img at bounding box center [626, 164] width 100 height 56
click at [739, 159] on img at bounding box center [735, 164] width 100 height 56
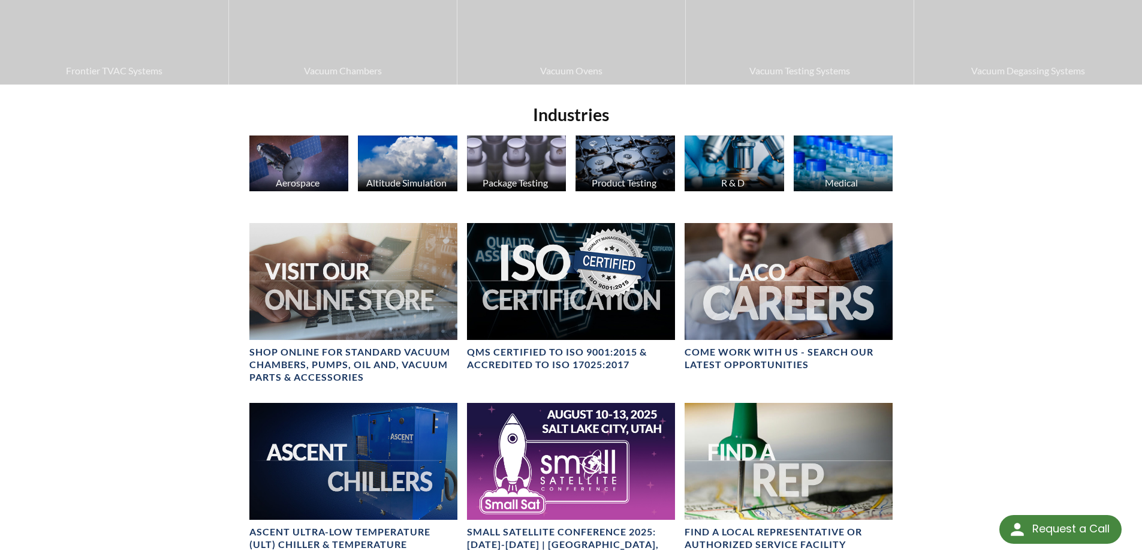
click at [839, 182] on div "Medical" at bounding box center [842, 182] width 100 height 11
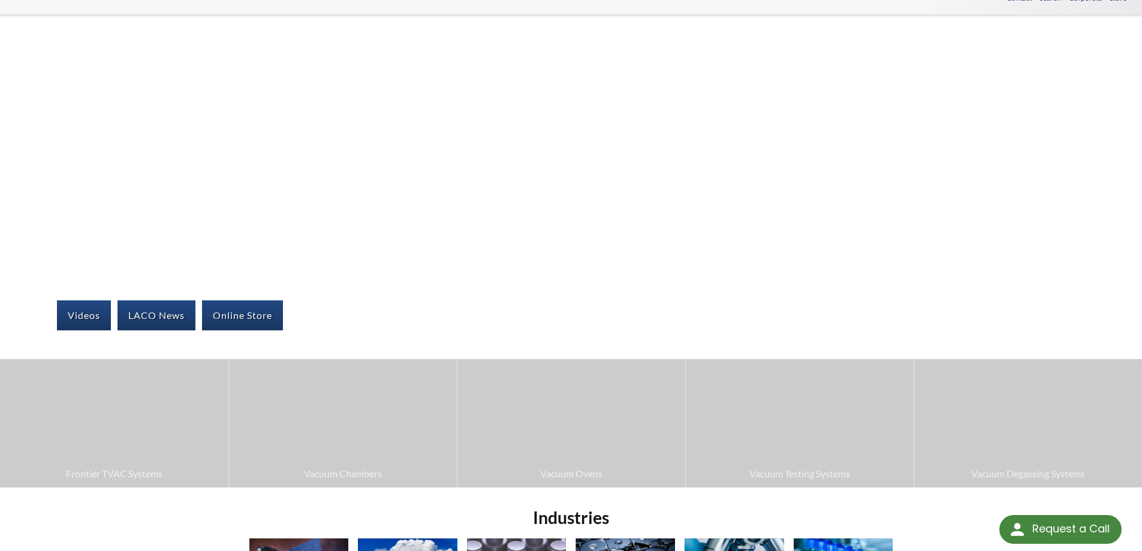
scroll to position [0, 0]
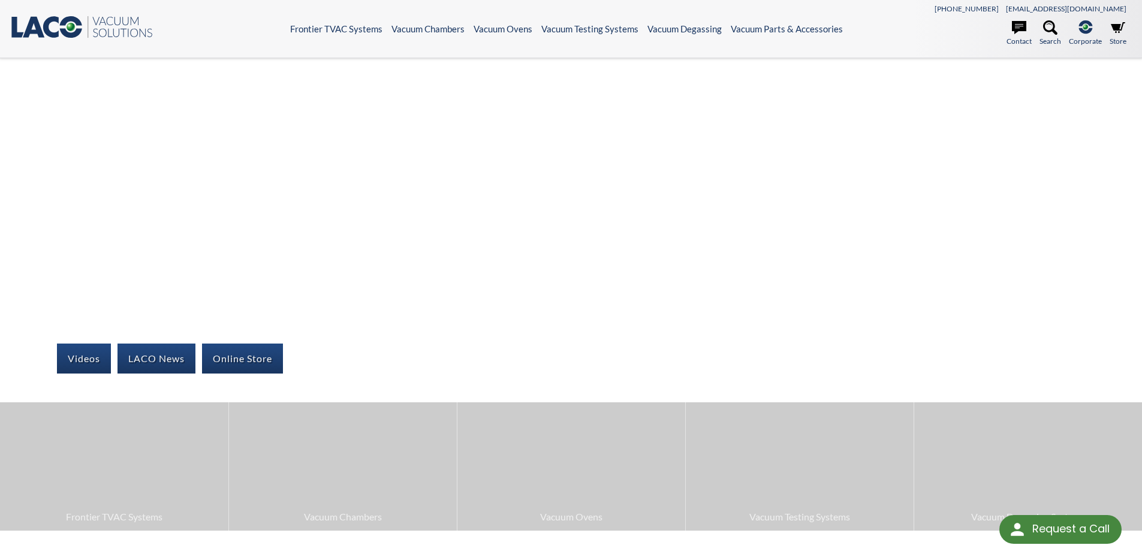
click at [54, 35] on icon at bounding box center [51, 28] width 16 height 22
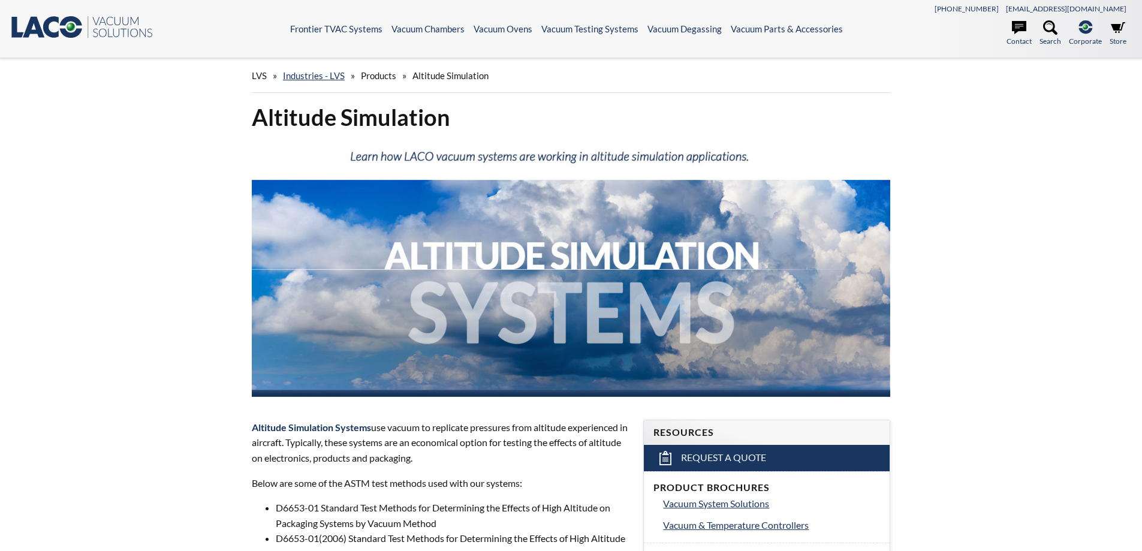
select select "Language Translate Widget"
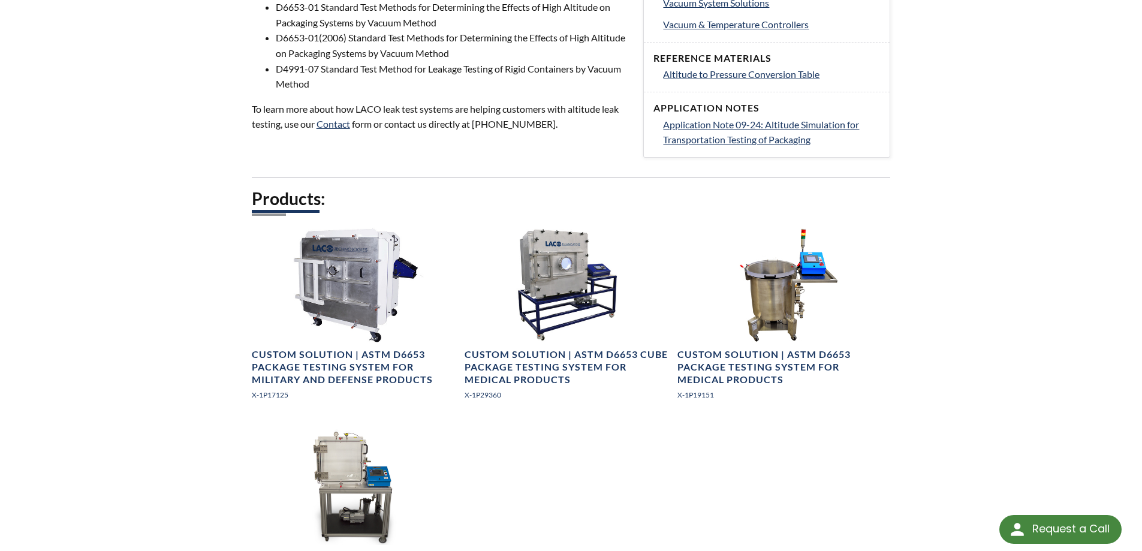
scroll to position [540, 0]
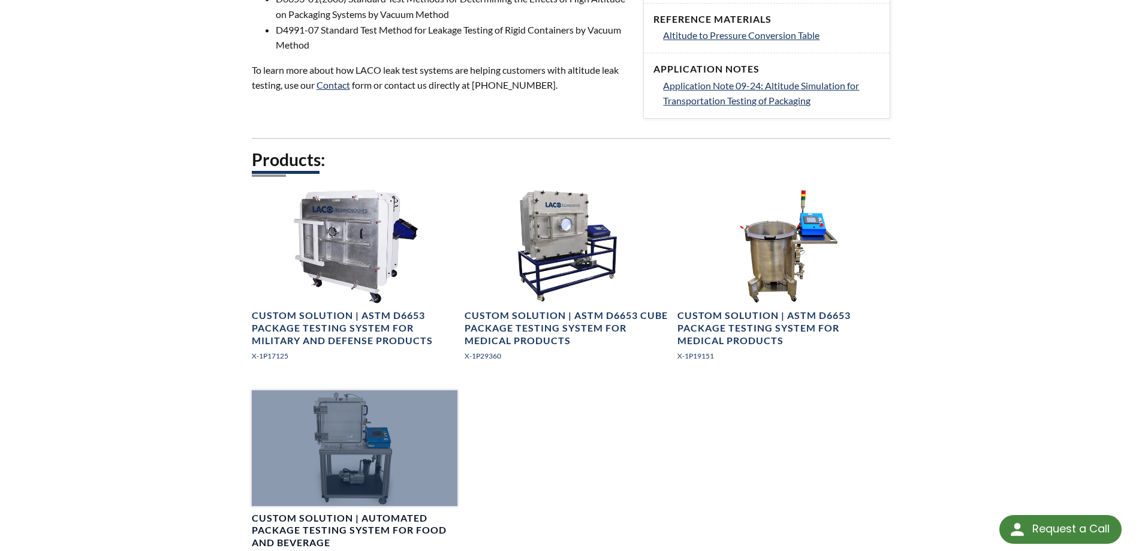
click at [353, 453] on div at bounding box center [355, 448] width 206 height 116
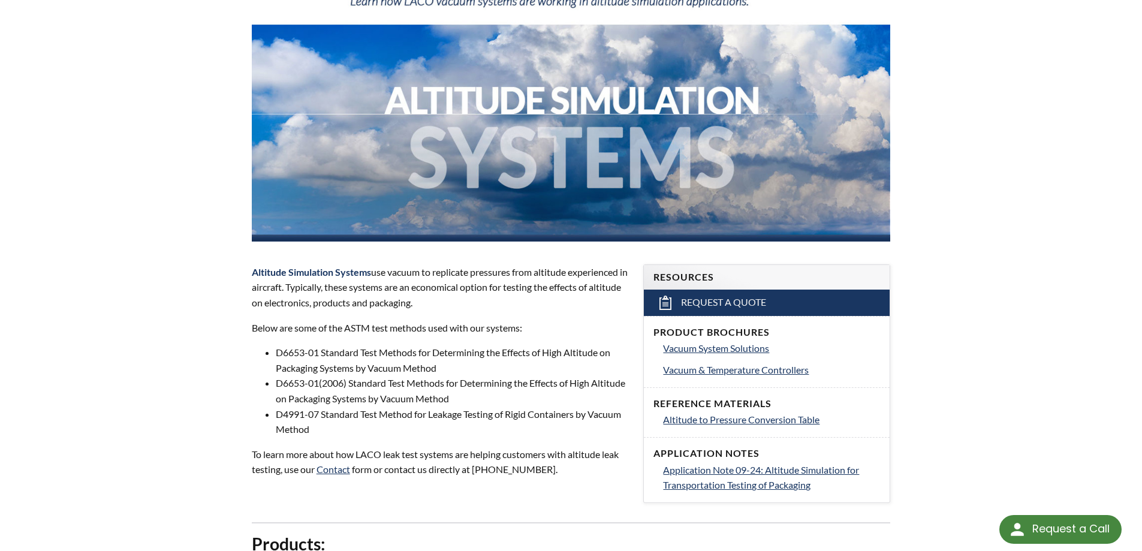
scroll to position [0, 0]
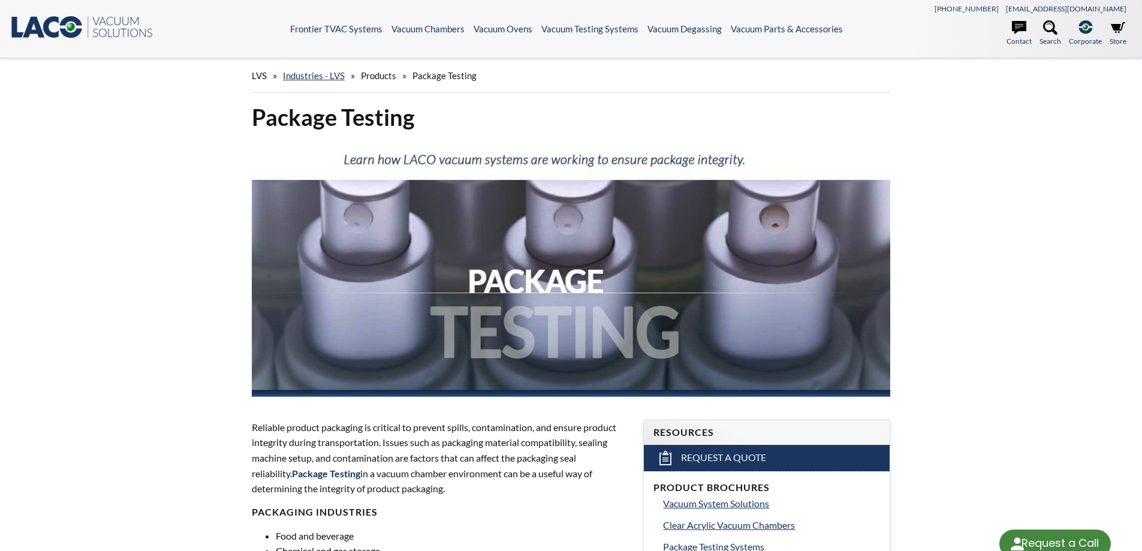
select select "Language Translate Widget"
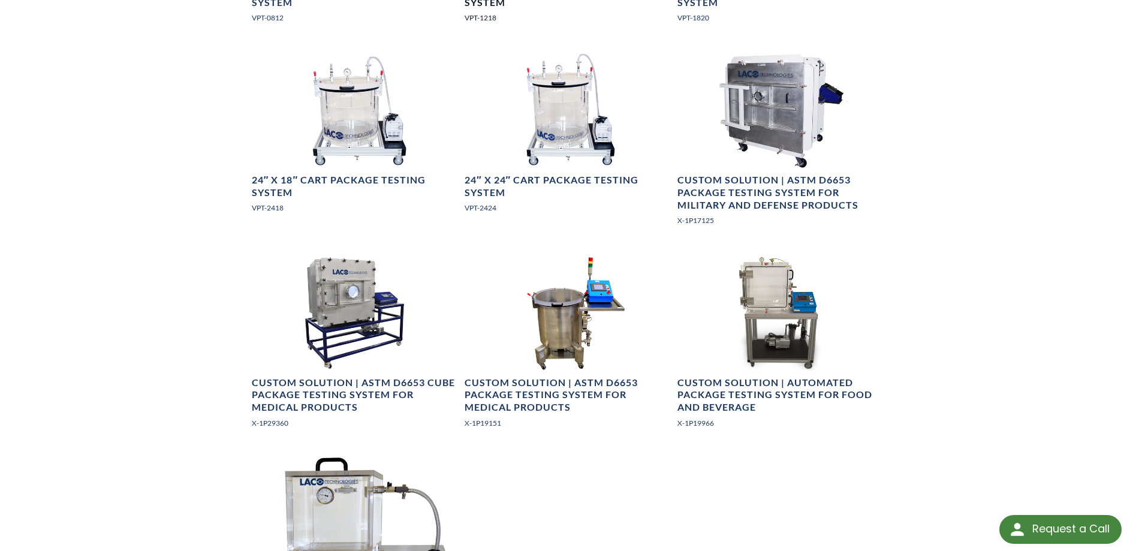
scroll to position [1019, 0]
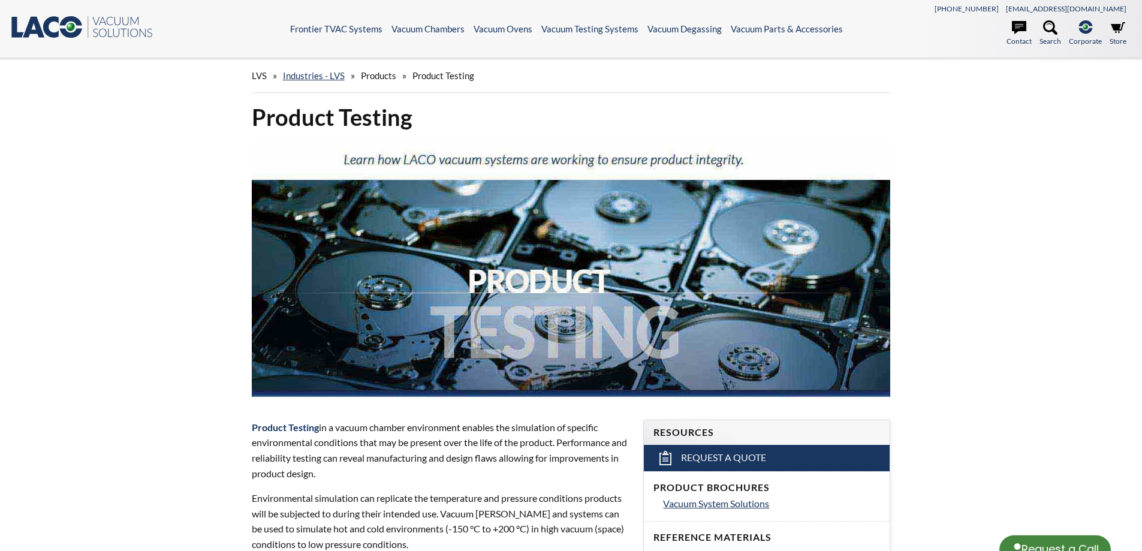
select select "Language Translate Widget"
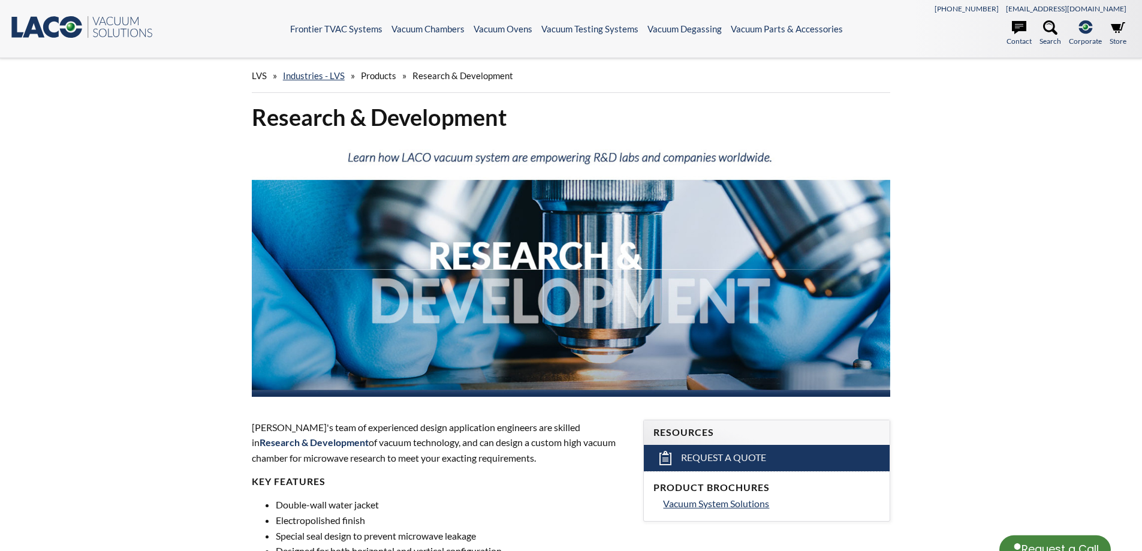
select select "Language Translate Widget"
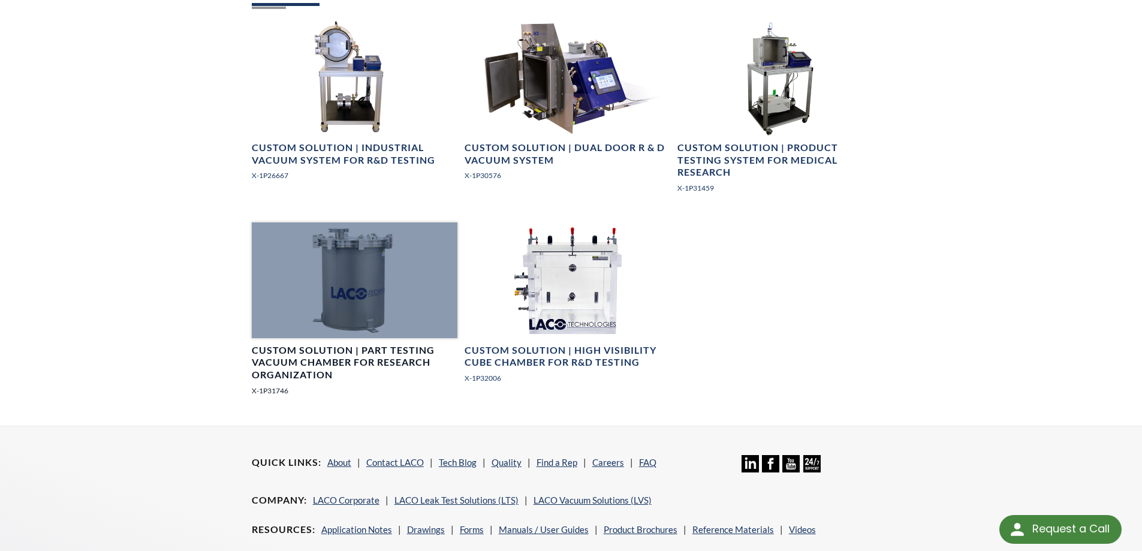
scroll to position [540, 0]
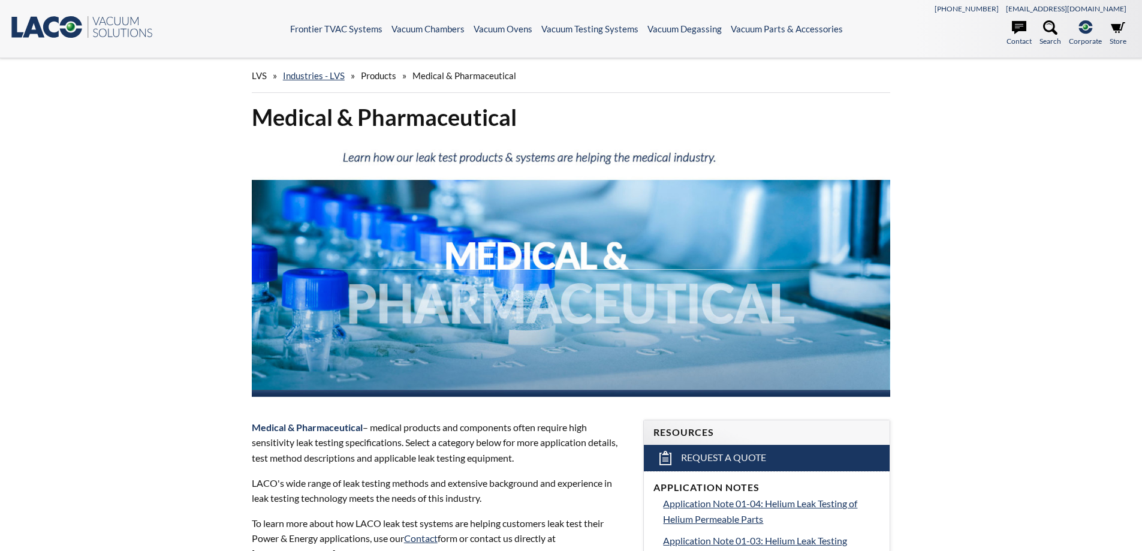
select select "Language Translate Widget"
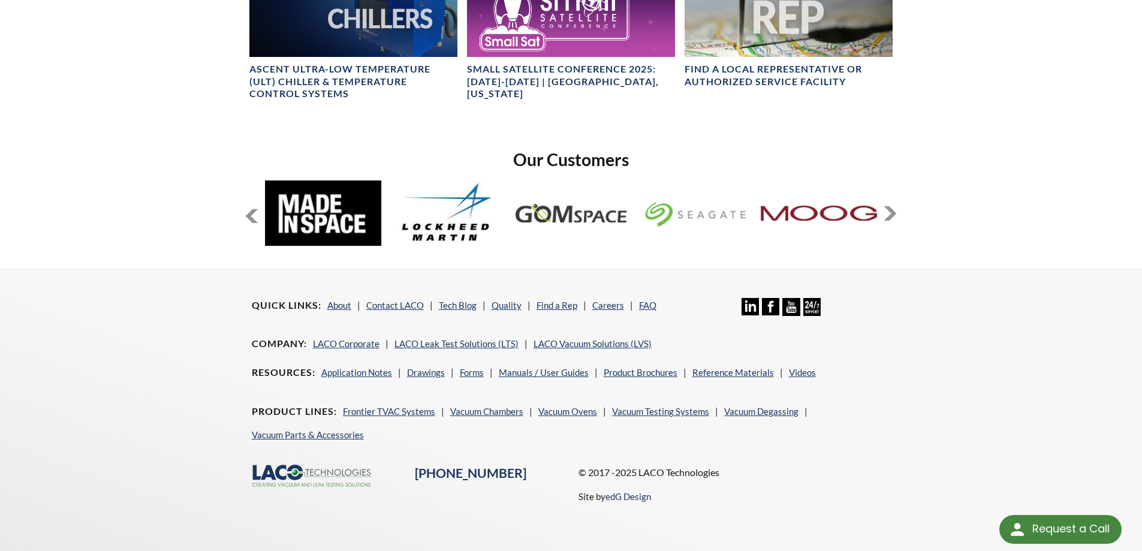
scroll to position [926, 0]
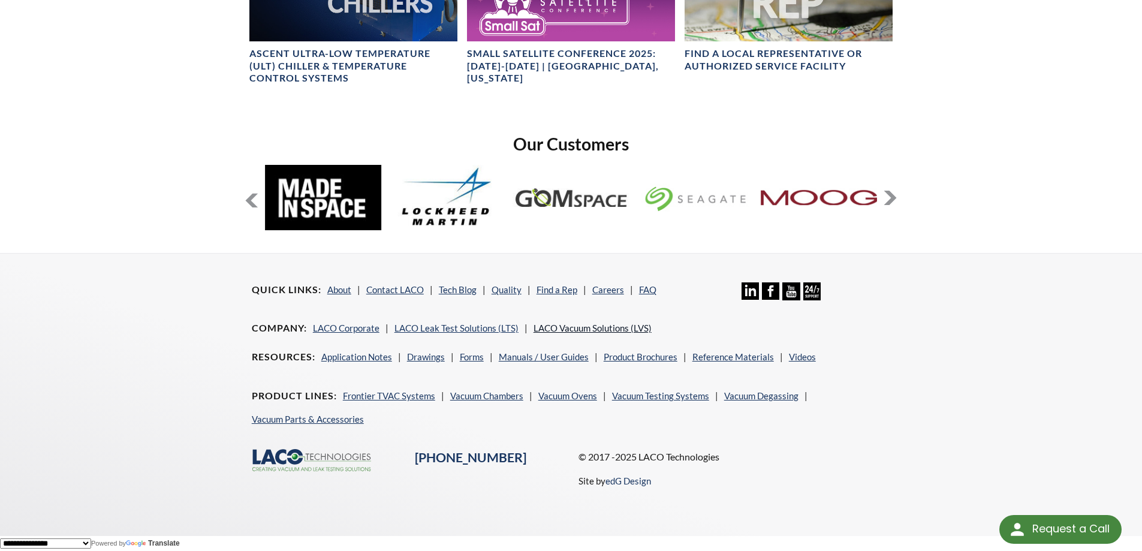
click at [601, 325] on link "LACO Vacuum Solutions (LVS)" at bounding box center [593, 328] width 118 height 11
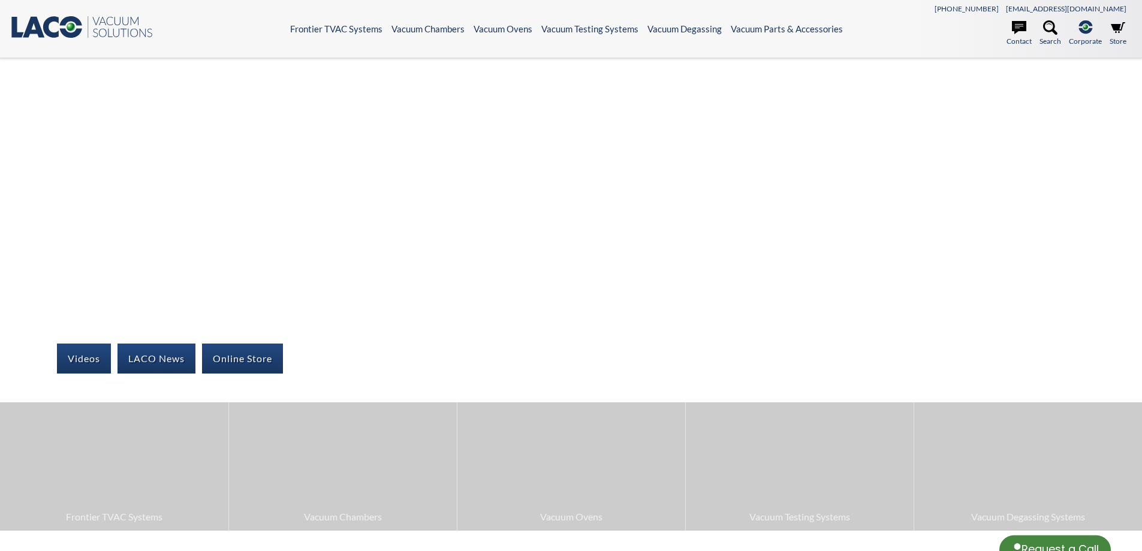
select select "Language Translate Widget"
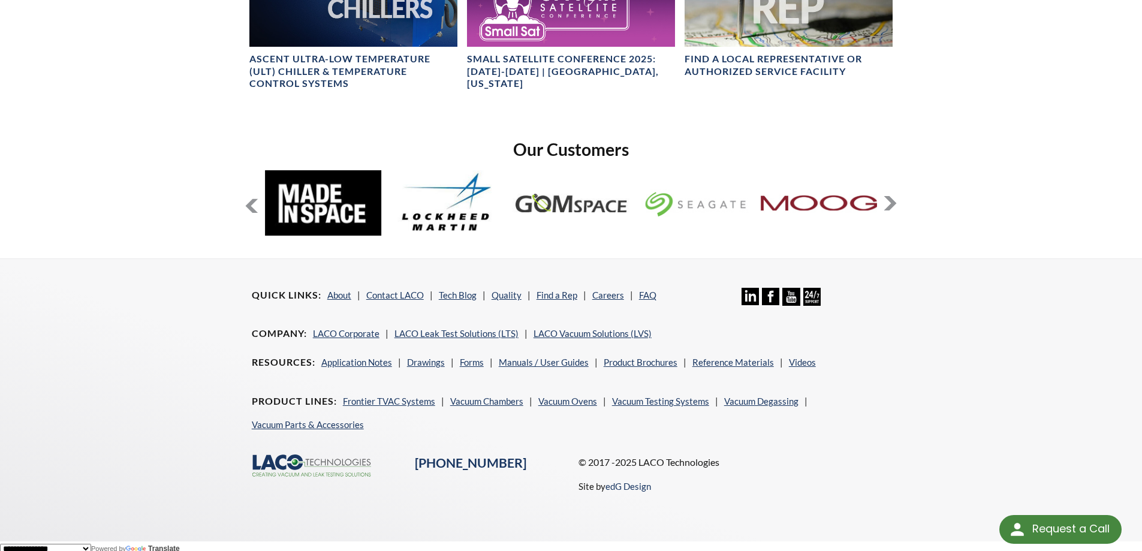
scroll to position [926, 0]
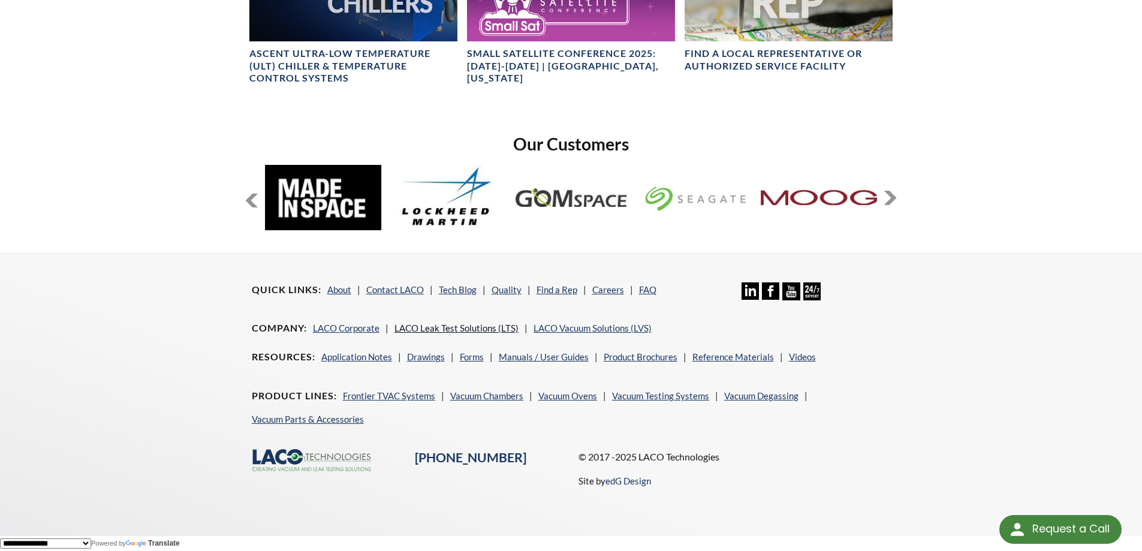
click at [445, 328] on link "LACO Leak Test Solutions (LTS)" at bounding box center [457, 328] width 124 height 11
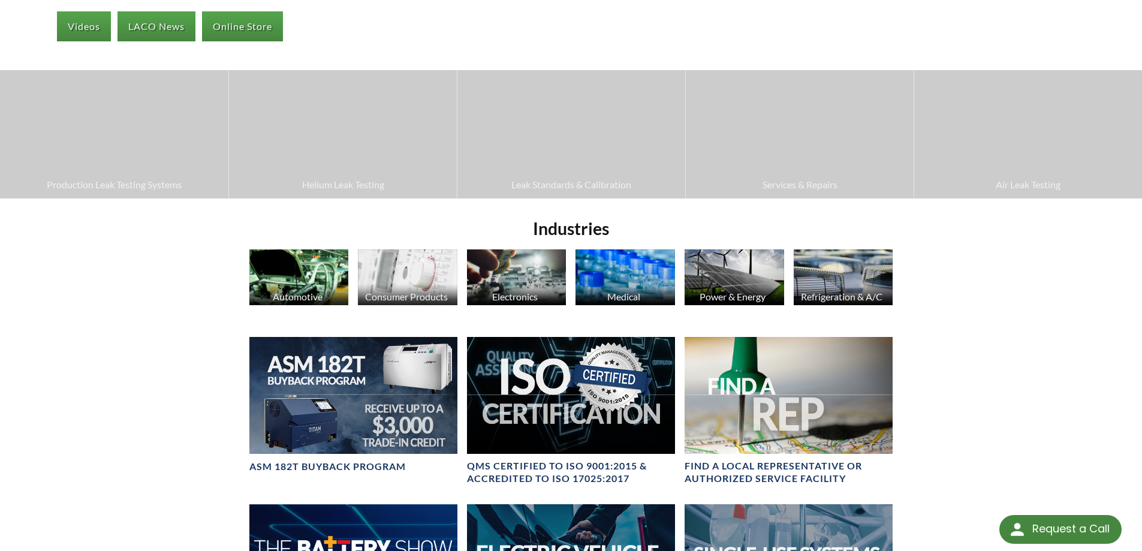
scroll to position [360, 0]
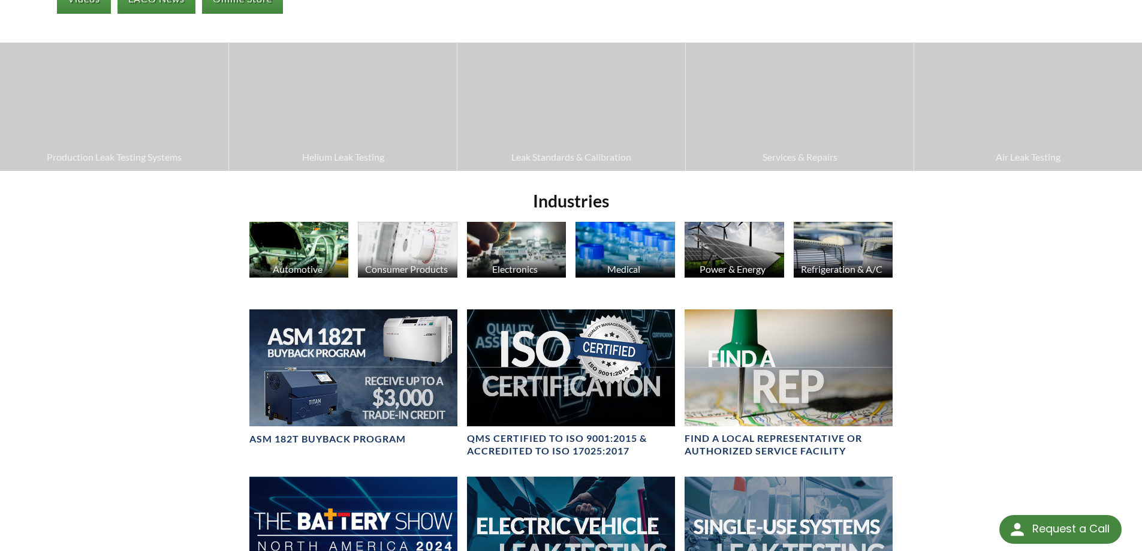
click at [317, 252] on img at bounding box center [299, 250] width 100 height 56
click at [416, 225] on img at bounding box center [408, 250] width 100 height 56
click at [547, 246] on img at bounding box center [517, 250] width 100 height 56
click at [669, 244] on img at bounding box center [626, 250] width 100 height 56
click at [857, 260] on img at bounding box center [844, 250] width 100 height 56
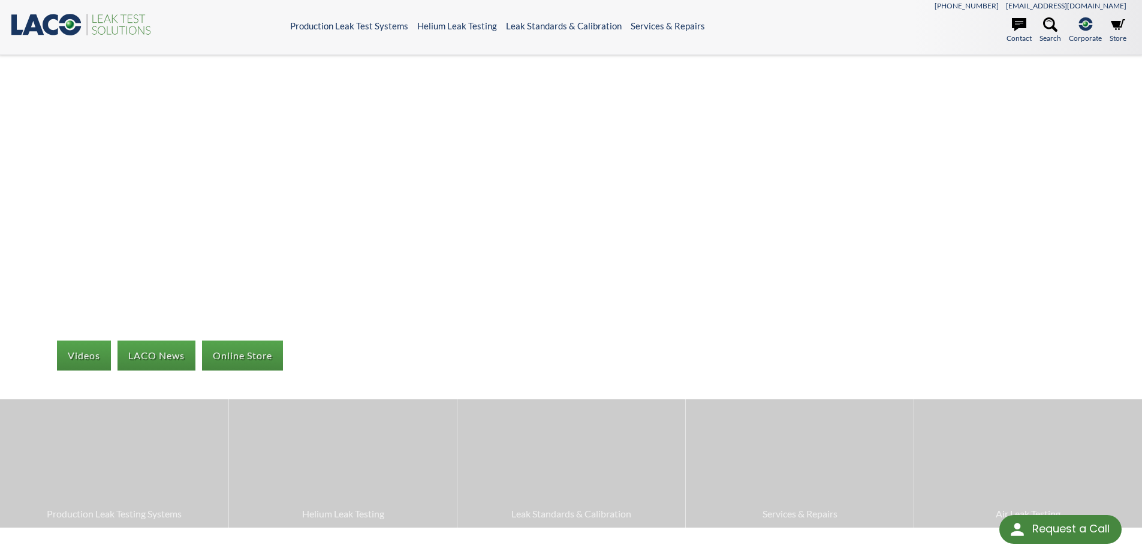
scroll to position [0, 0]
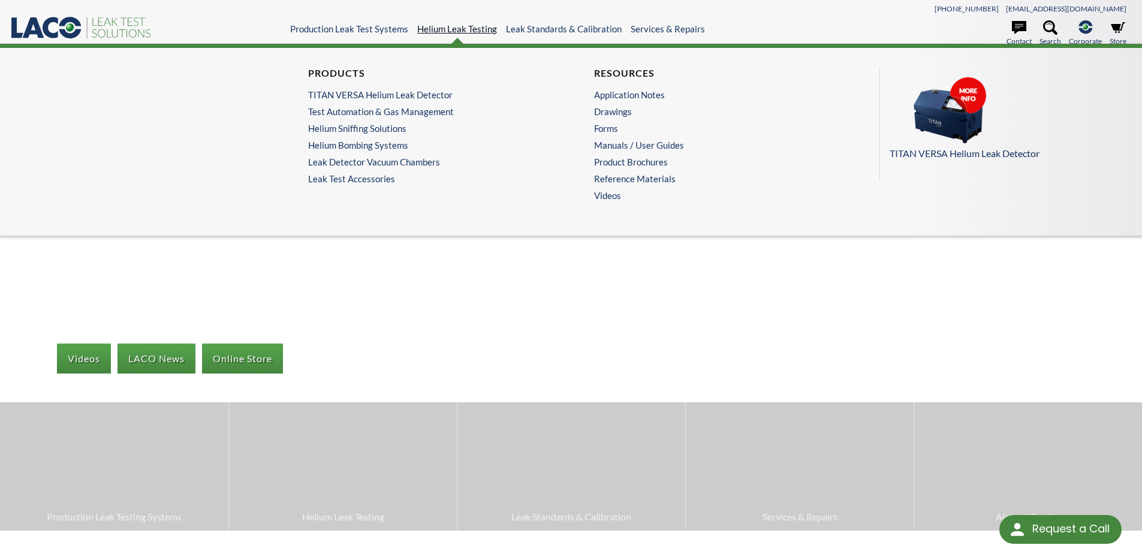
click at [468, 25] on link "Helium Leak Testing" at bounding box center [457, 28] width 80 height 11
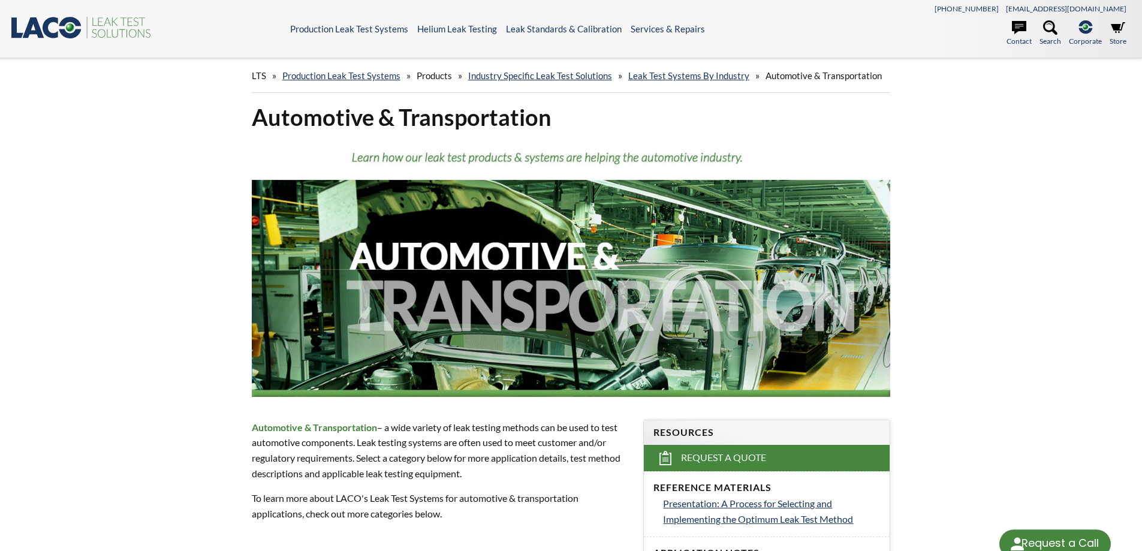
select select "Language Translate Widget"
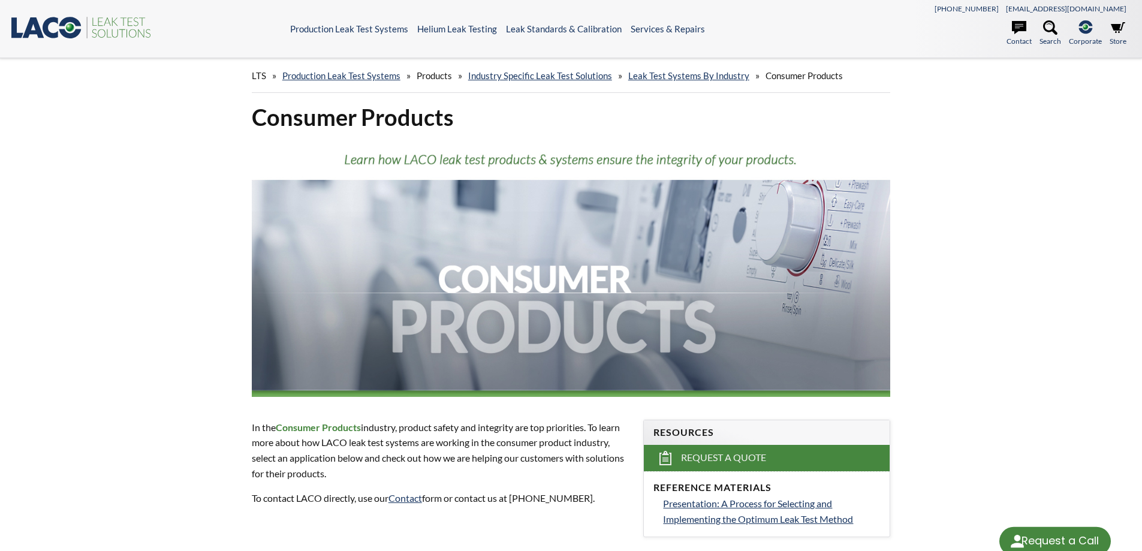
select select "Language Translate Widget"
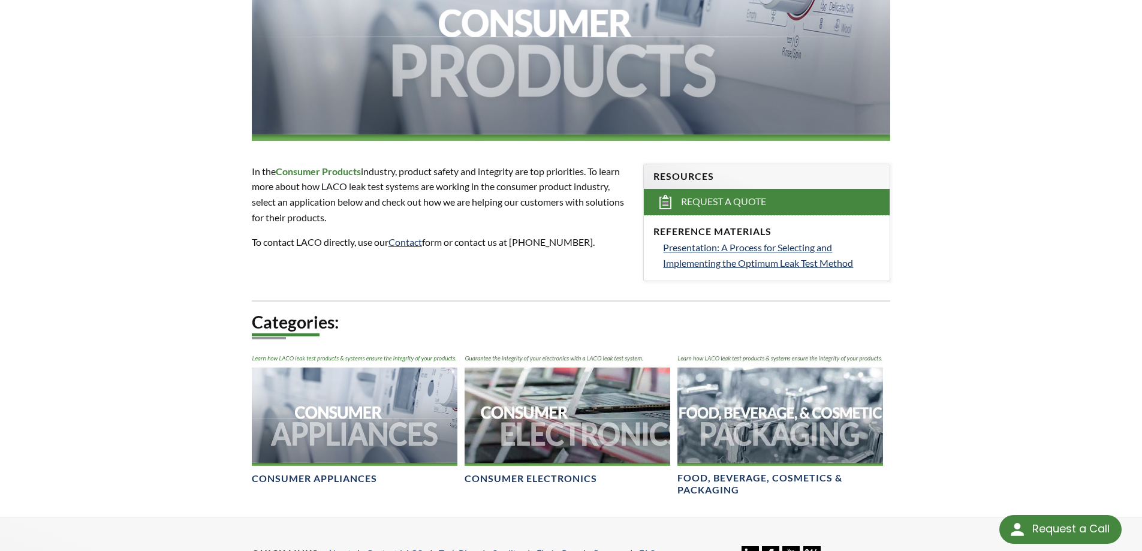
scroll to position [140, 0]
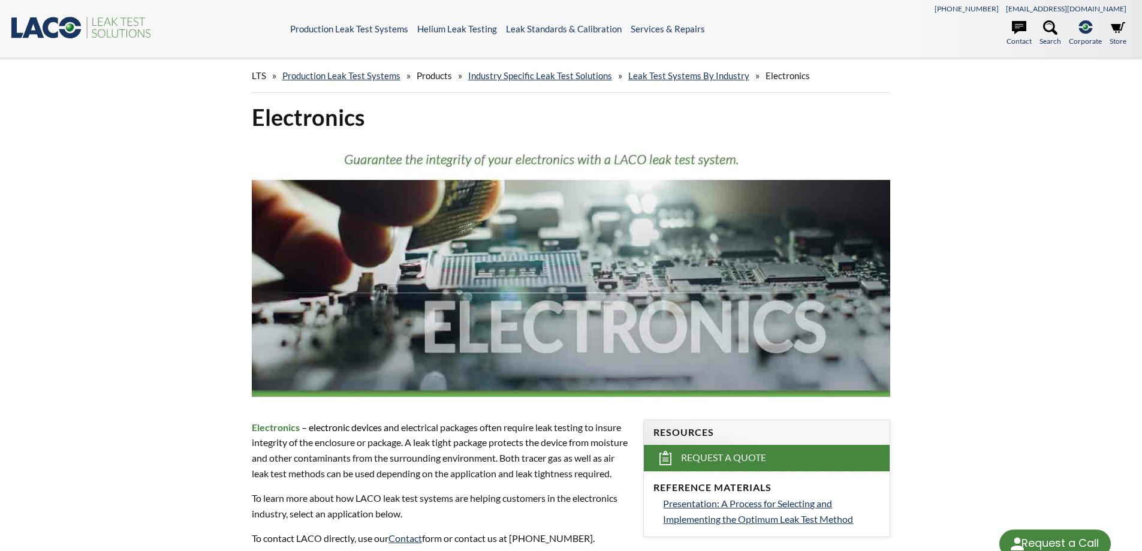
select select "Language Translate Widget"
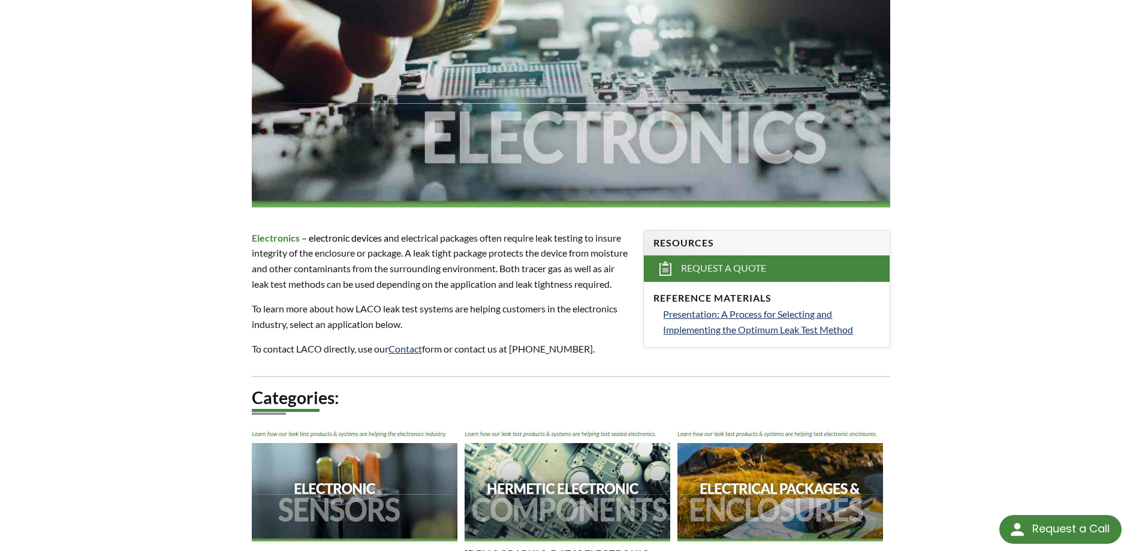
scroll to position [180, 0]
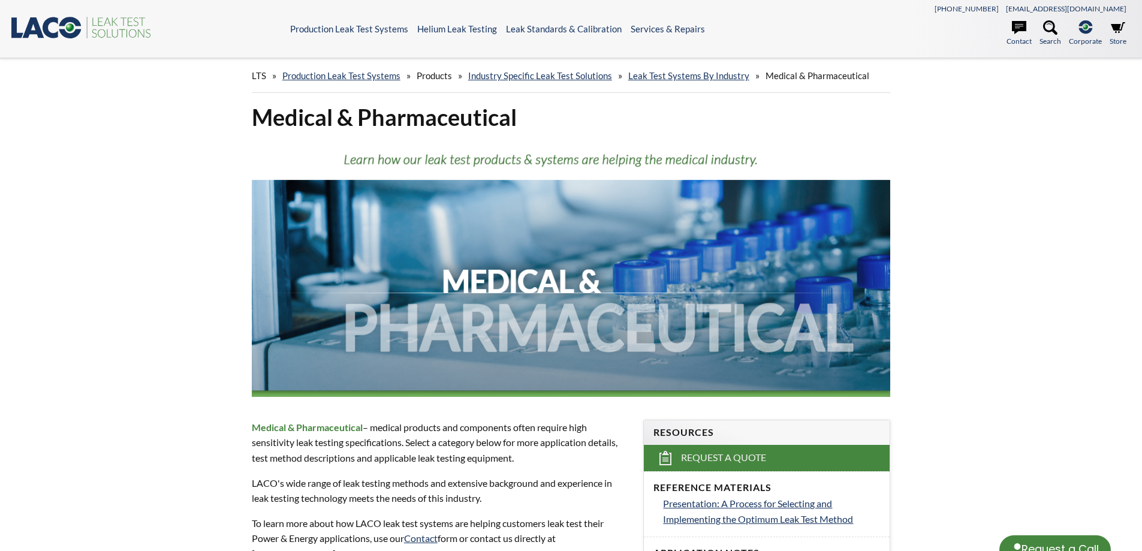
select select "Language Translate Widget"
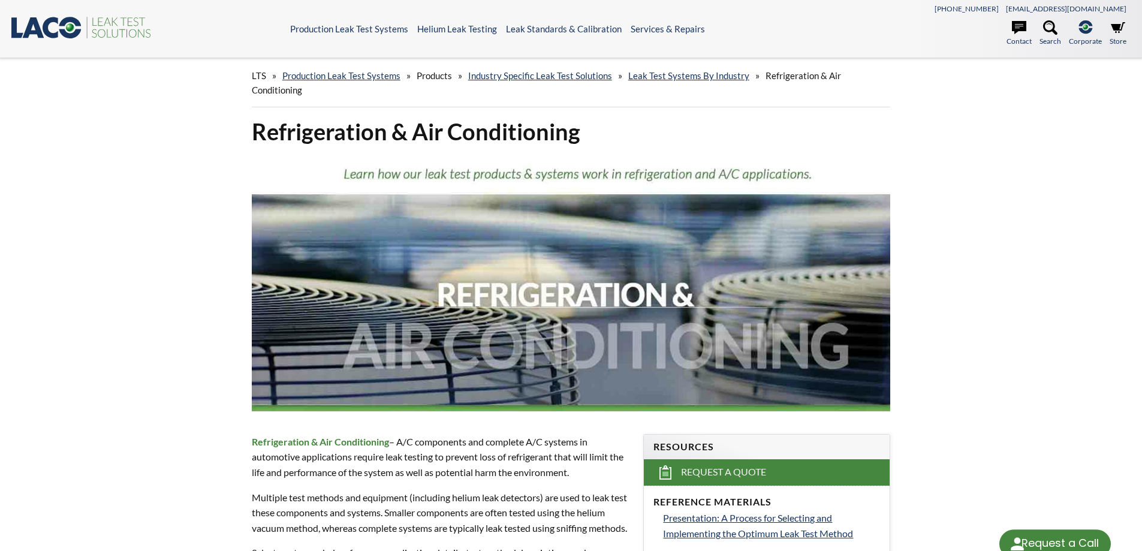
select select "Language Translate Widget"
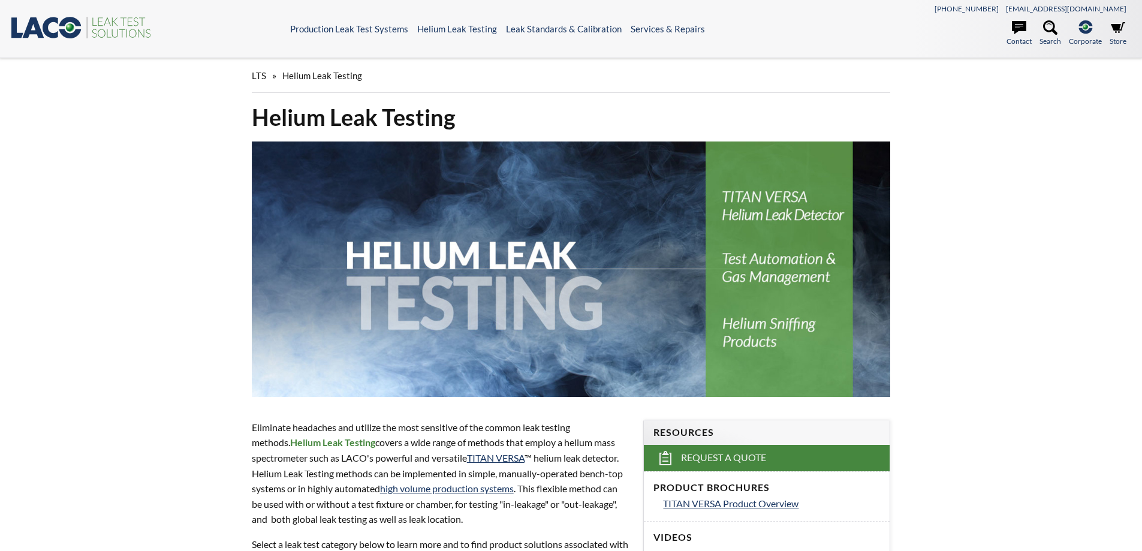
select select "Language Translate Widget"
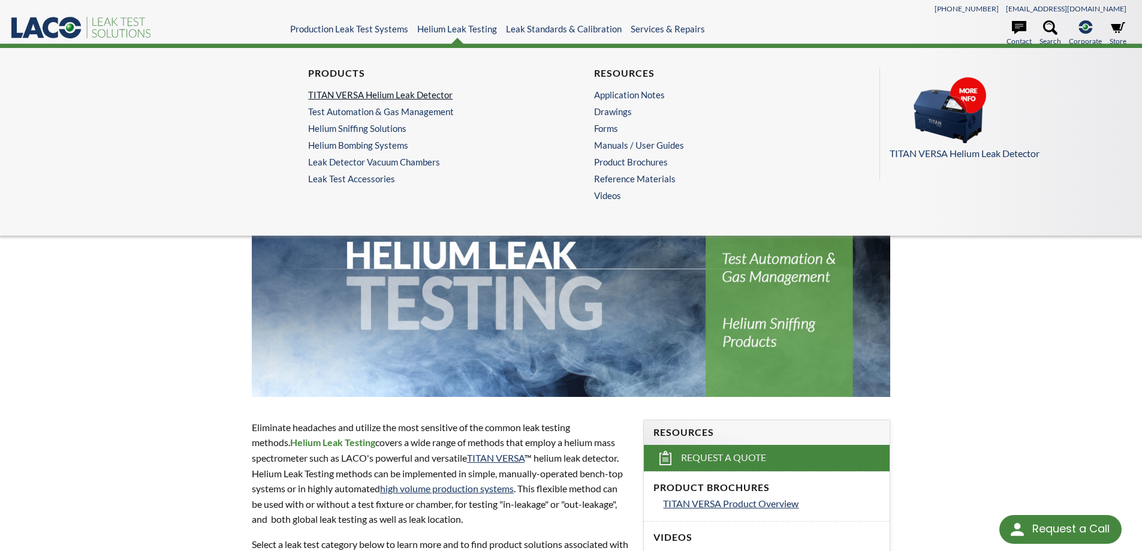
click at [414, 93] on link "TITAN VERSA Helium Leak Detector" at bounding box center [425, 94] width 234 height 11
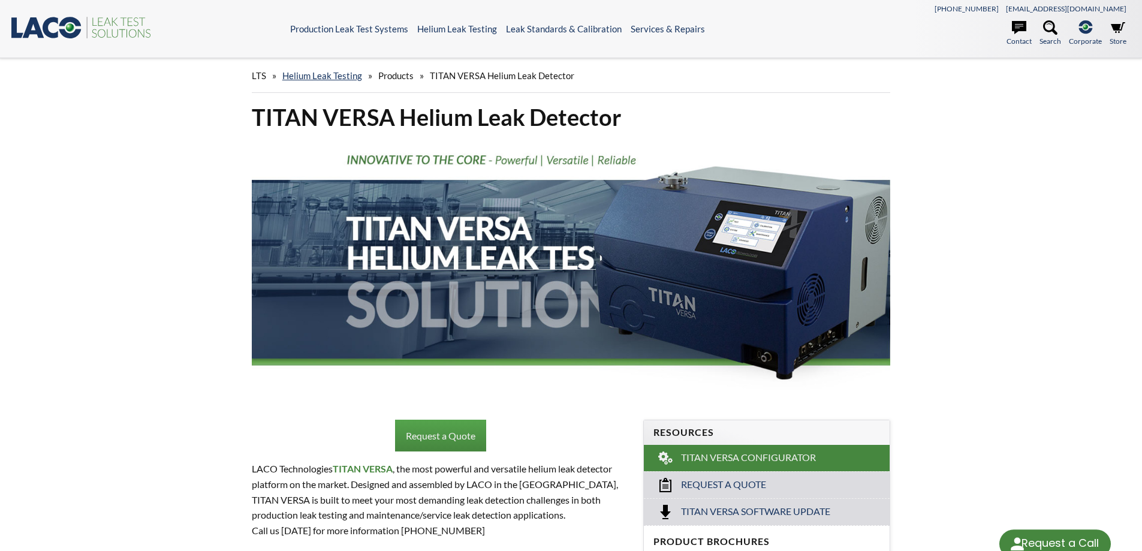
select select "Language Translate Widget"
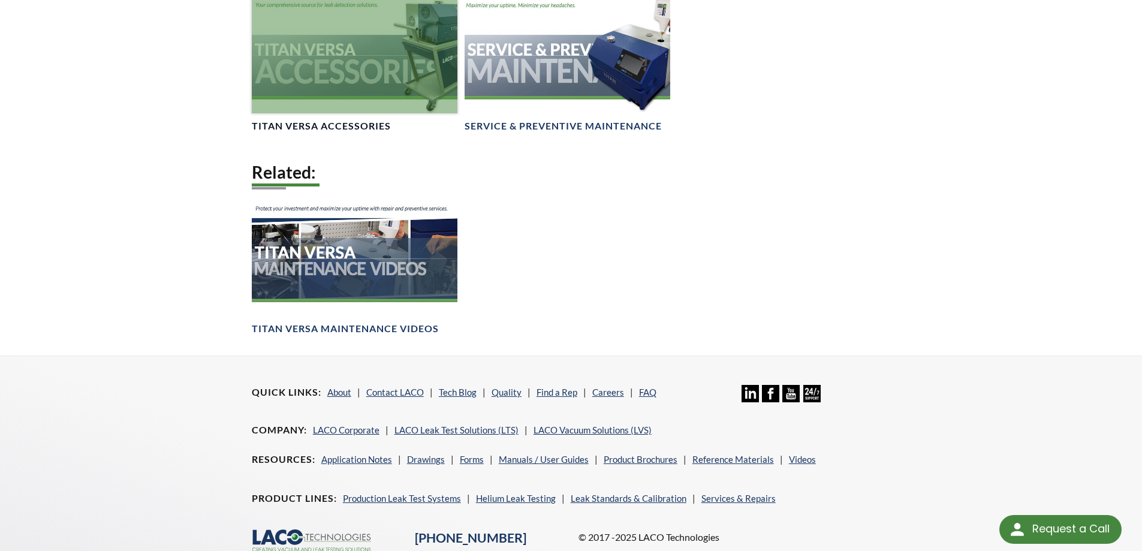
scroll to position [1799, 0]
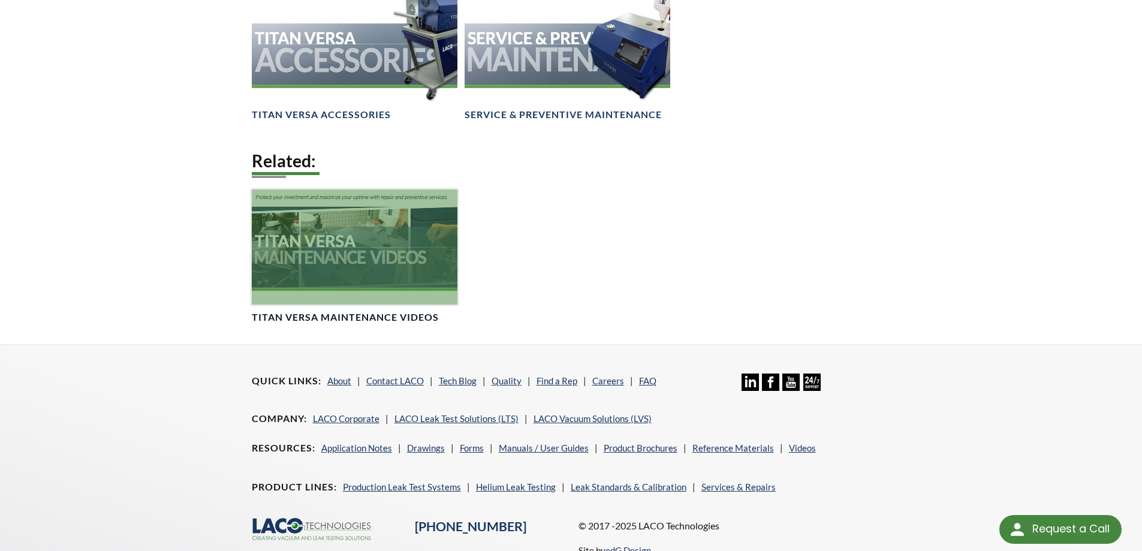
click at [378, 216] on div at bounding box center [355, 247] width 206 height 116
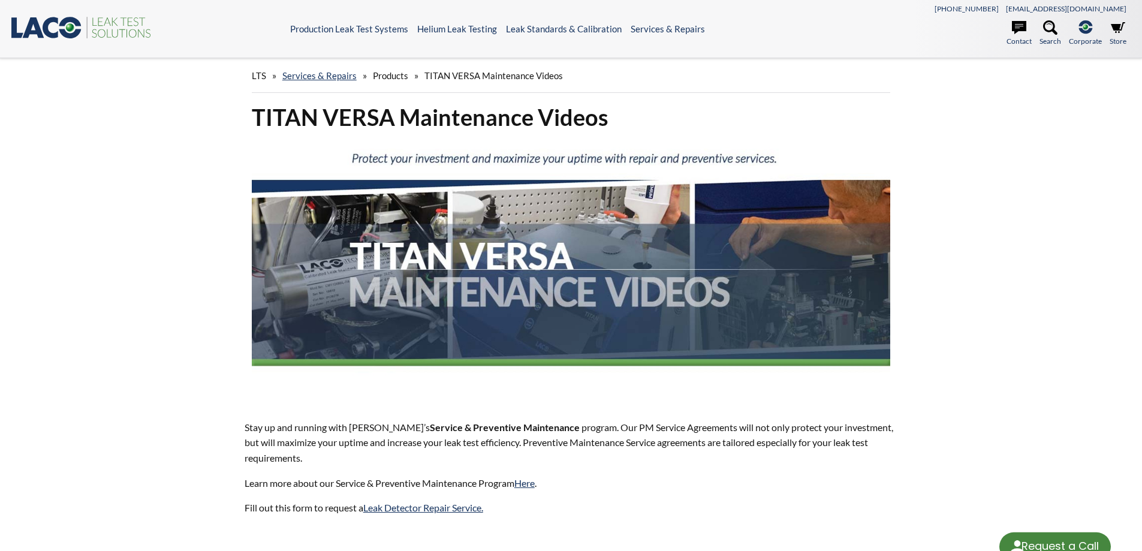
select select "Language Translate Widget"
click at [509, 278] on img at bounding box center [571, 269] width 639 height 255
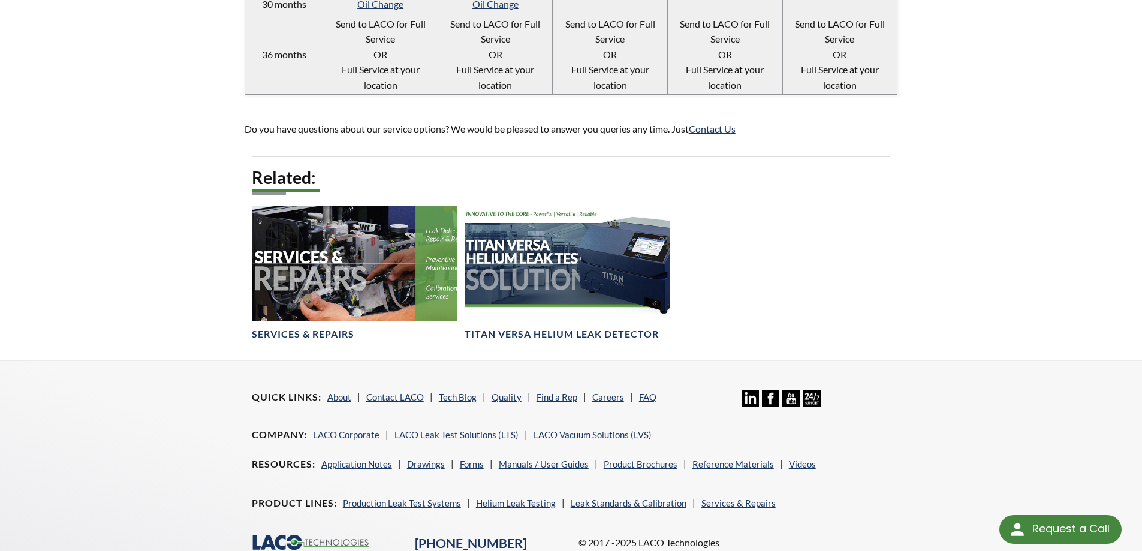
scroll to position [1379, 0]
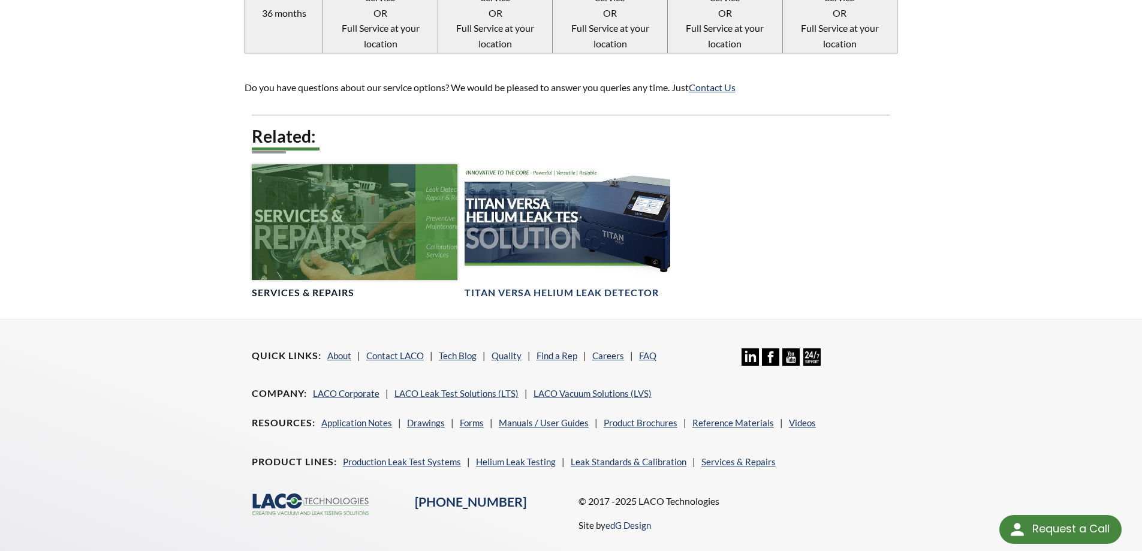
click at [326, 201] on div at bounding box center [355, 222] width 206 height 116
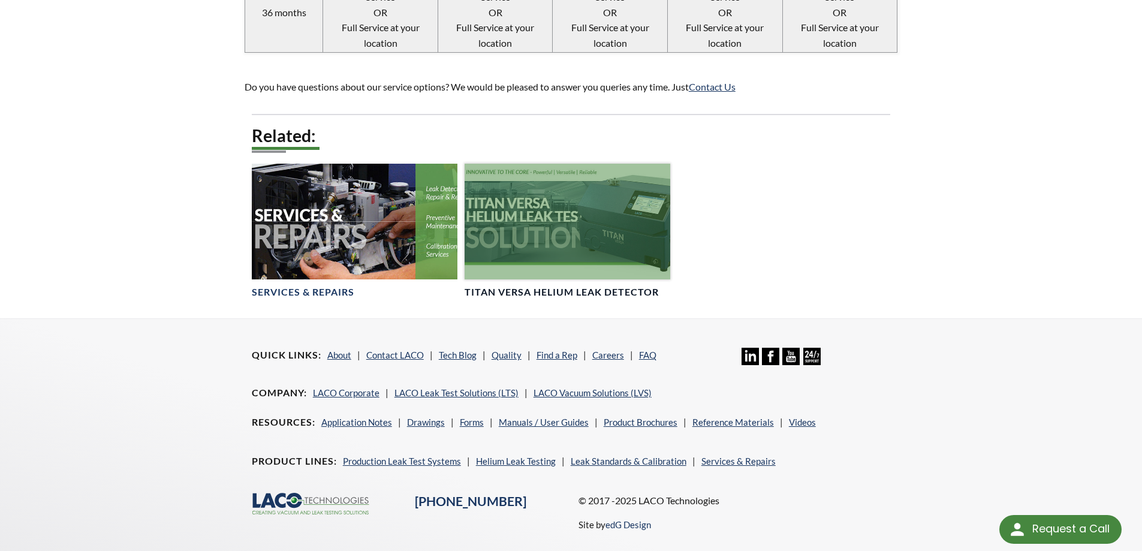
click at [534, 223] on div at bounding box center [568, 222] width 206 height 116
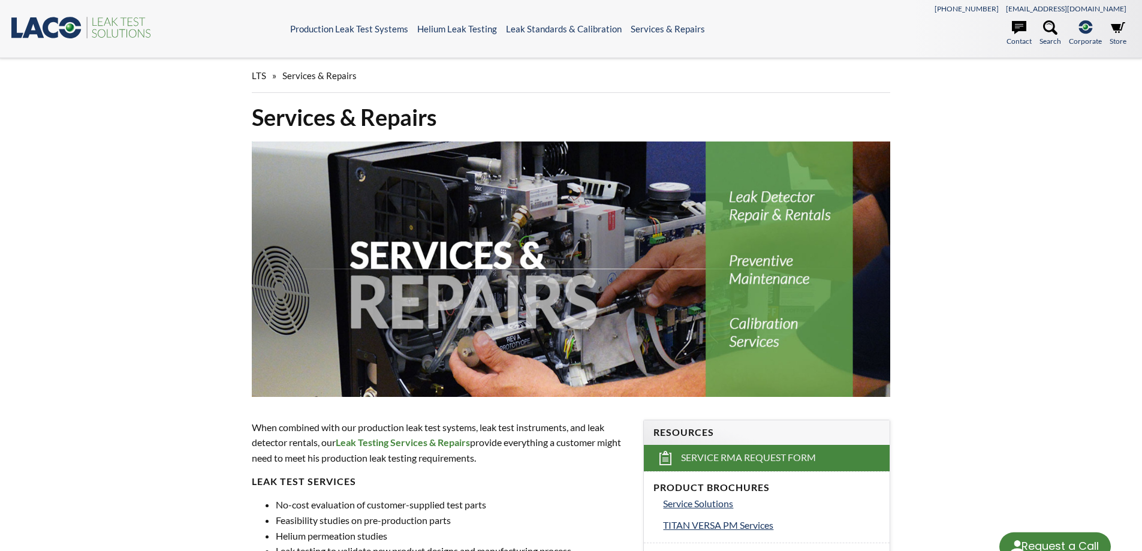
select select "Language Translate Widget"
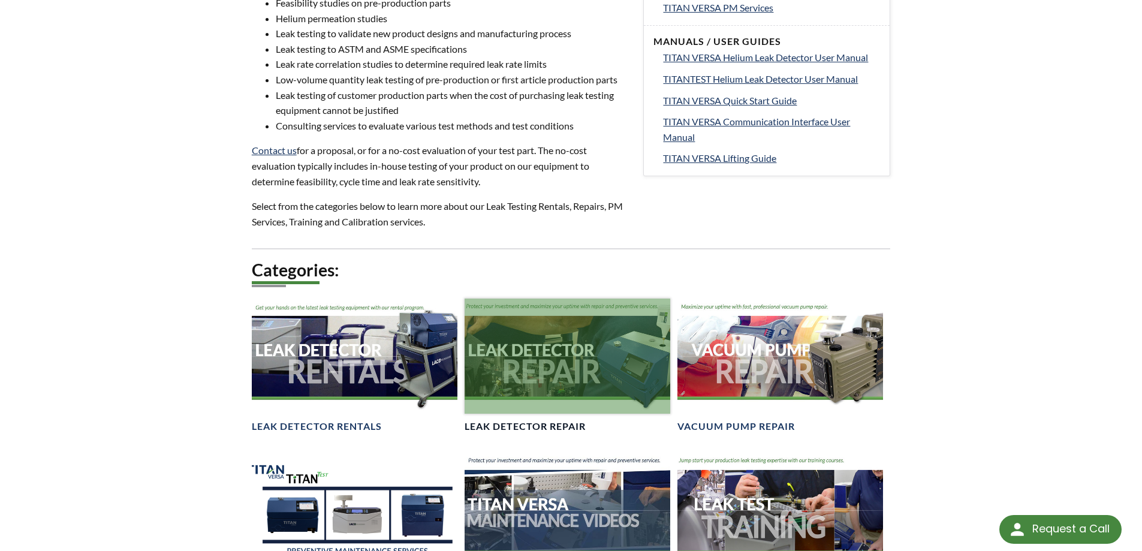
scroll to position [540, 0]
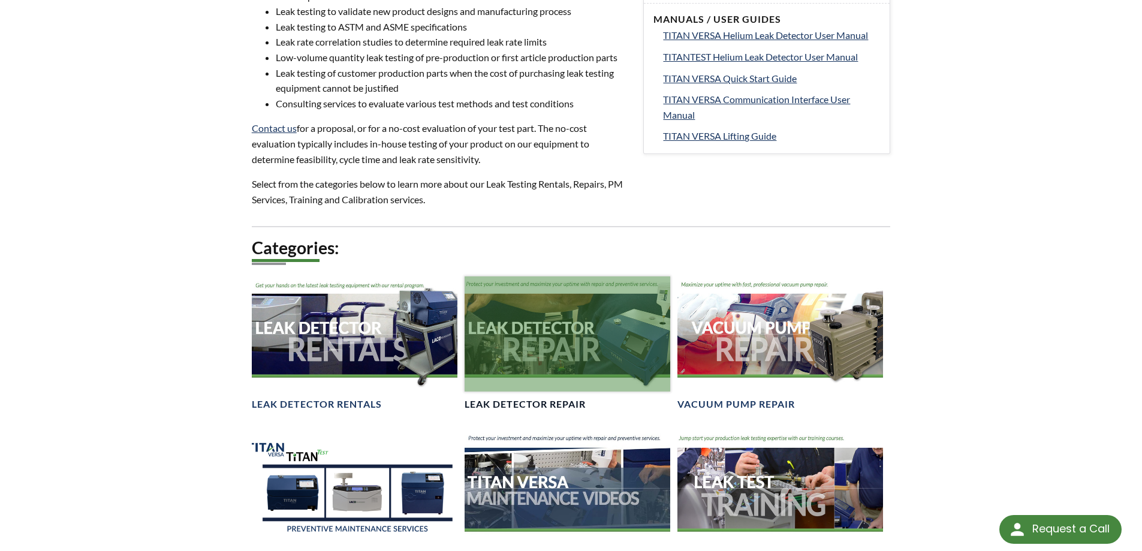
click at [553, 330] on div at bounding box center [568, 334] width 206 height 116
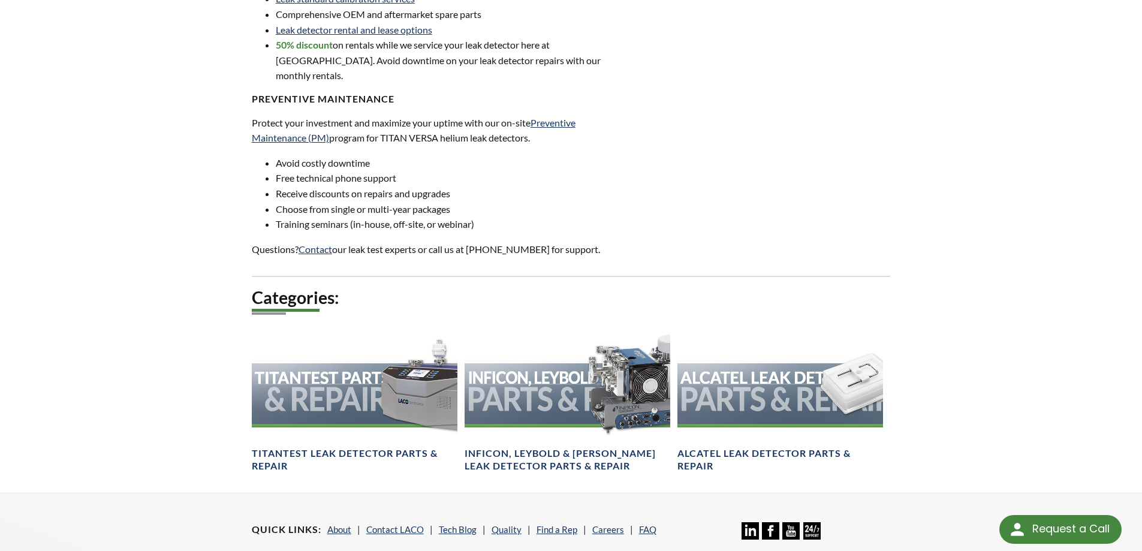
scroll to position [600, 0]
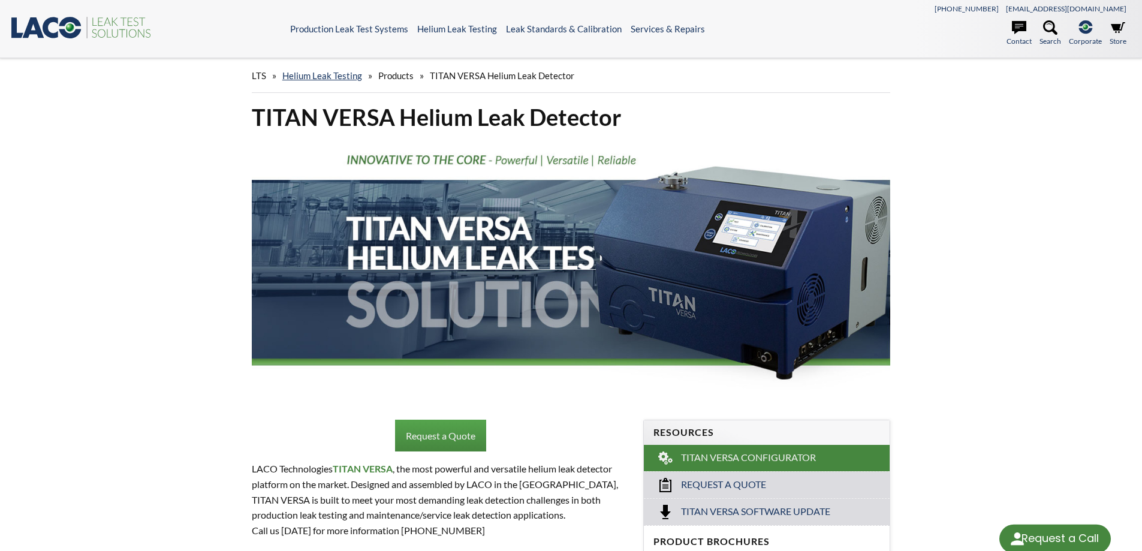
select select "Language Translate Widget"
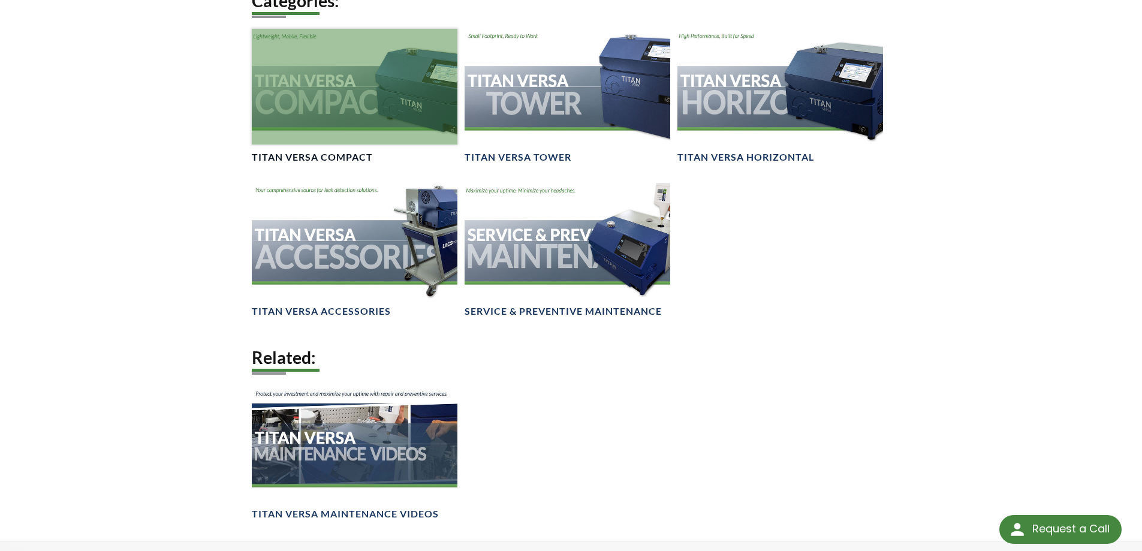
scroll to position [1619, 0]
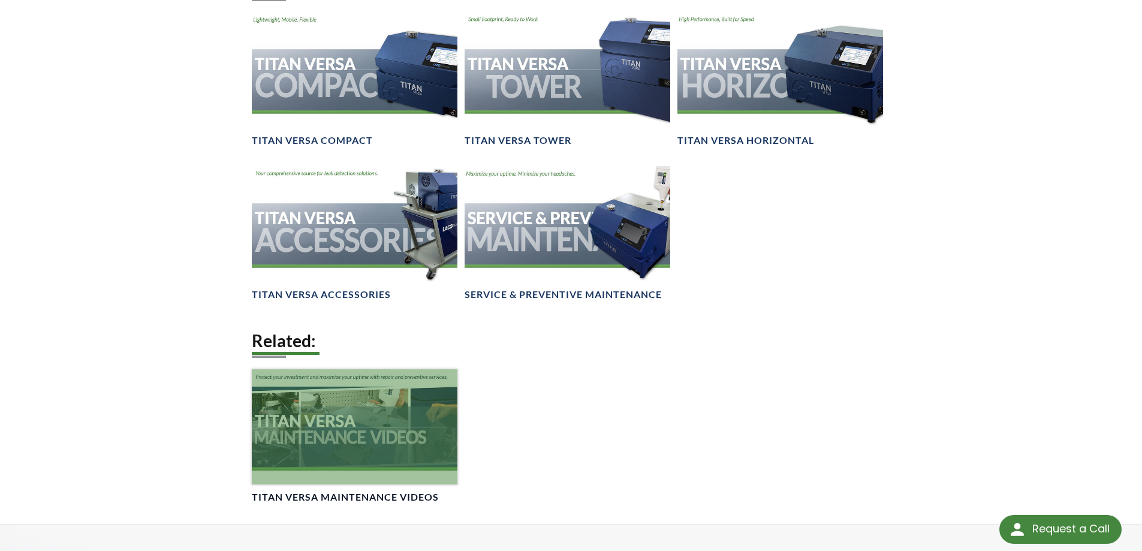
click at [339, 433] on div at bounding box center [355, 427] width 206 height 116
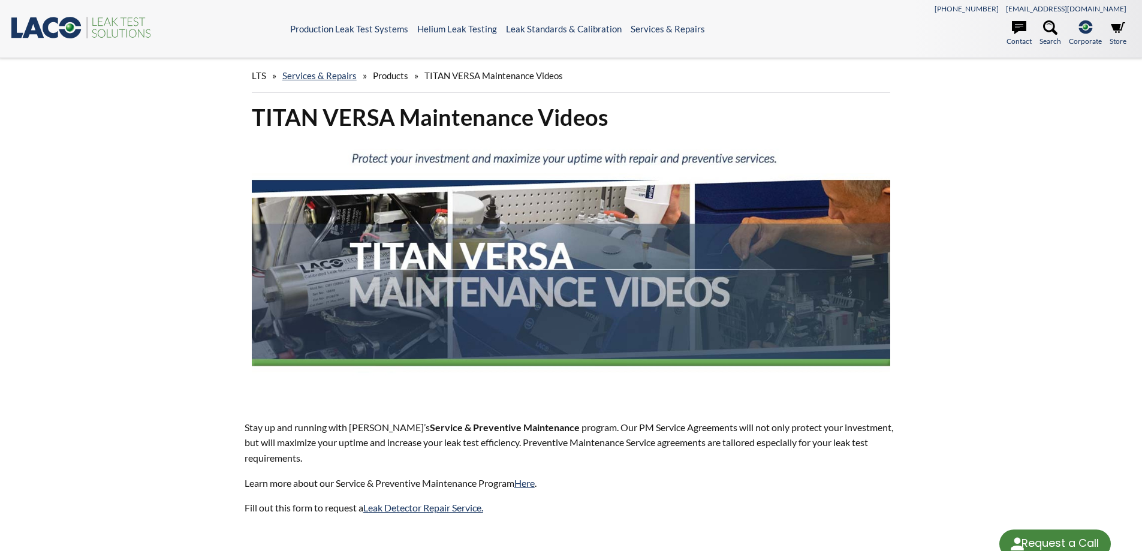
select select "Language Translate Widget"
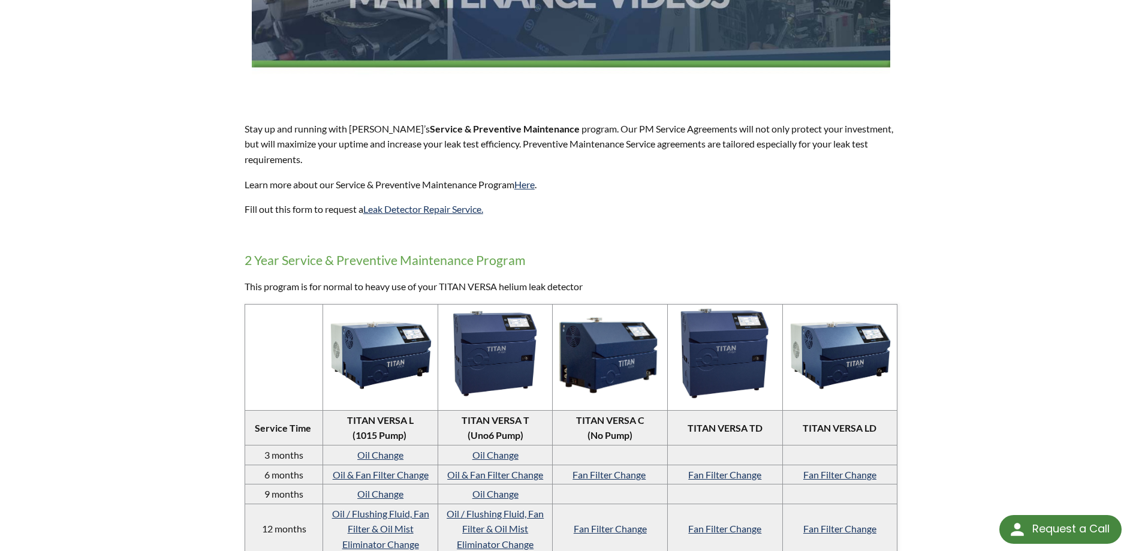
scroll to position [300, 0]
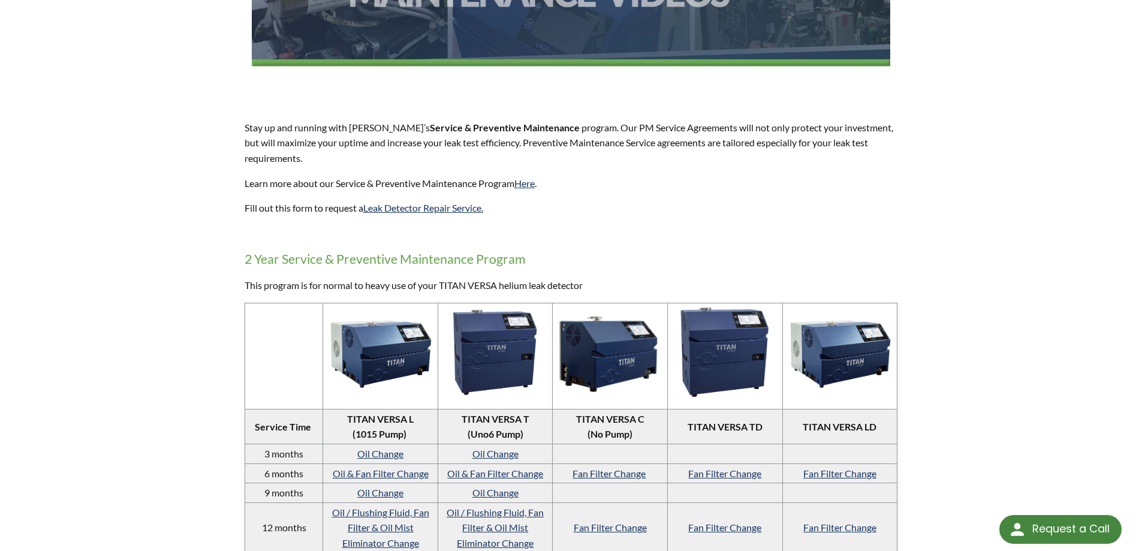
click at [381, 369] on img at bounding box center [380, 354] width 109 height 75
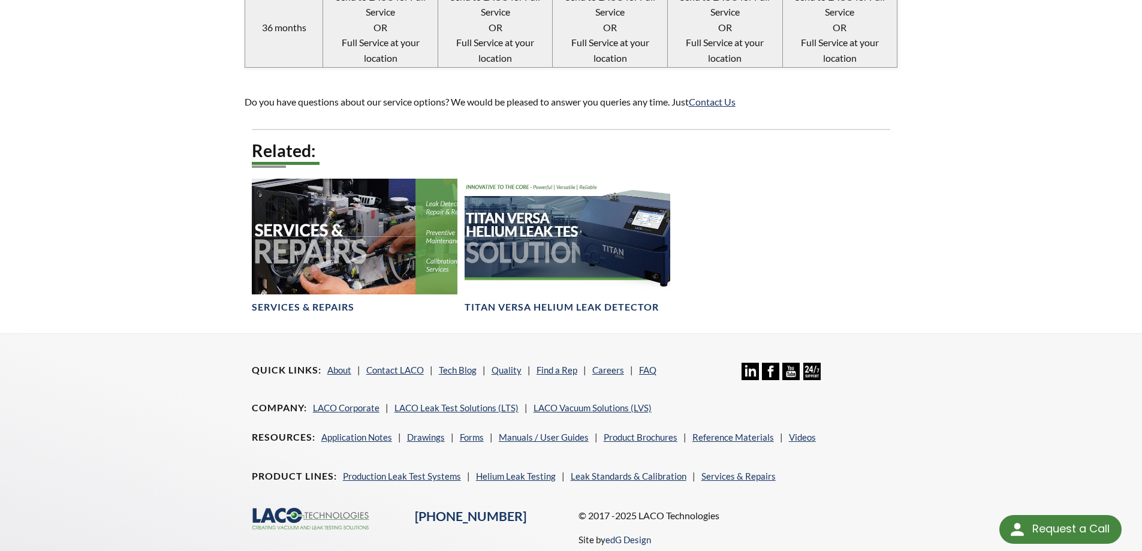
scroll to position [1379, 0]
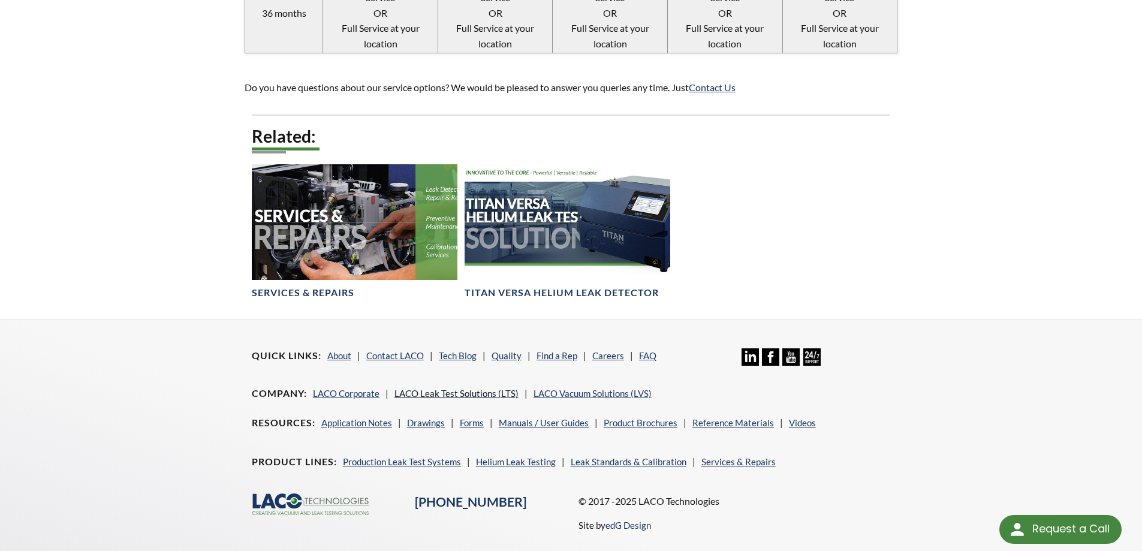
click at [433, 388] on link "LACO Leak Test Solutions (LTS)" at bounding box center [457, 393] width 124 height 11
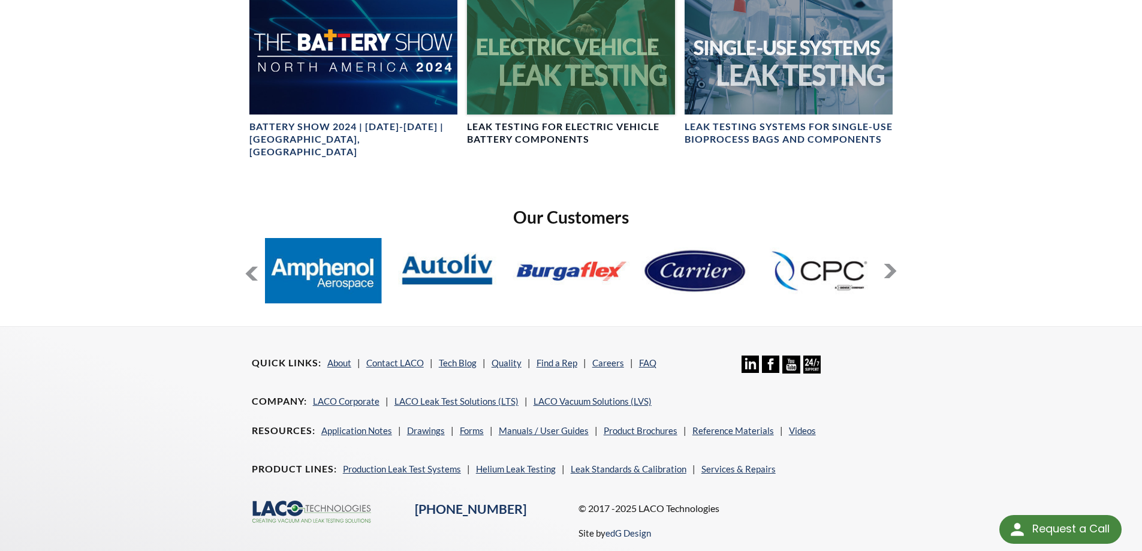
scroll to position [880, 0]
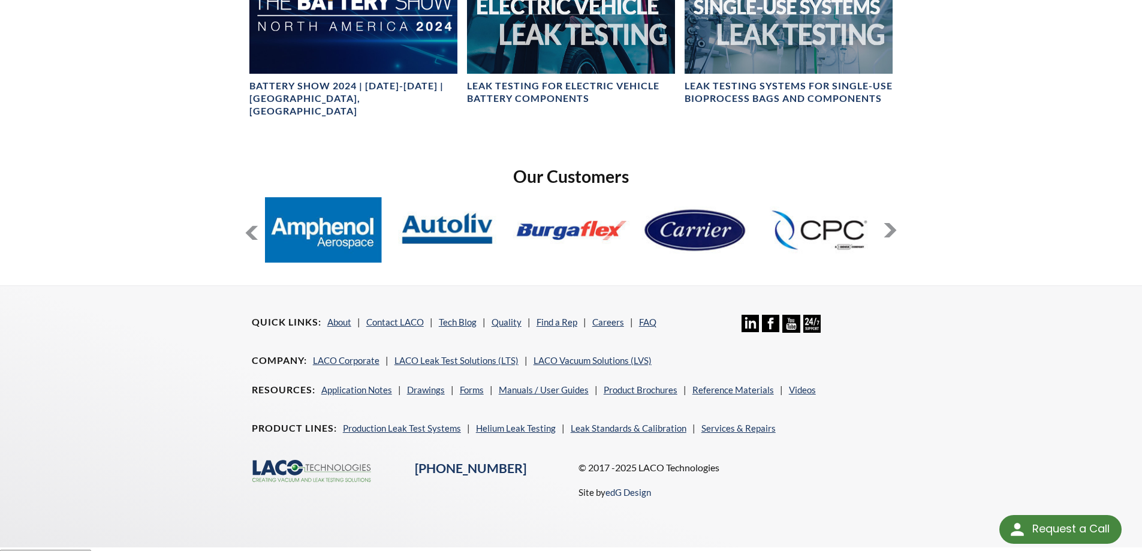
click at [608, 317] on li "Careers" at bounding box center [612, 322] width 41 height 14
click at [604, 317] on link "Careers" at bounding box center [608, 322] width 32 height 11
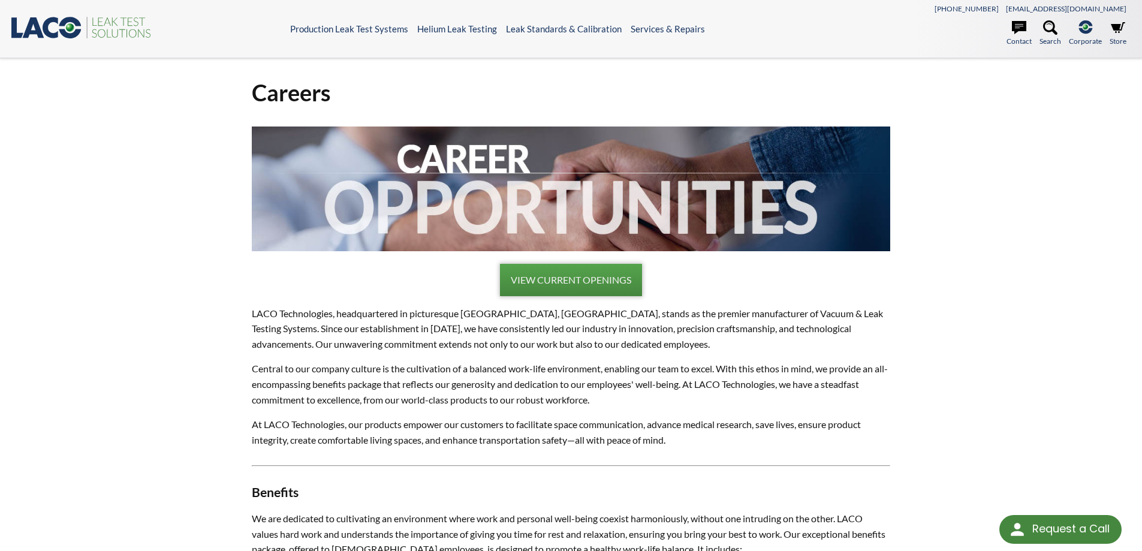
click at [585, 285] on link "VIEW CURRENT OPENINGS" at bounding box center [571, 280] width 142 height 32
